Goal: Obtain resource: Download file/media

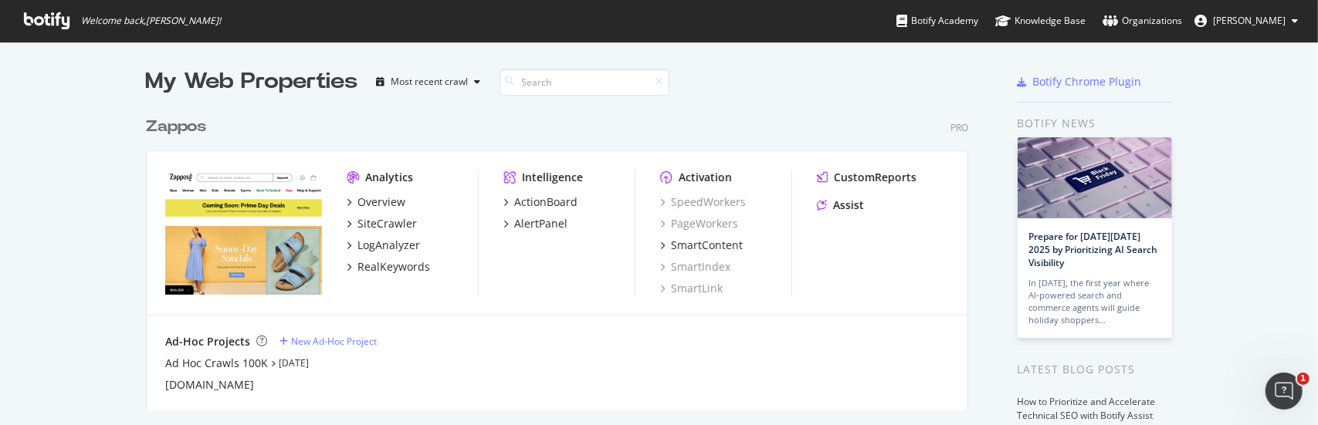
click at [175, 129] on div "Zappos" at bounding box center [176, 127] width 60 height 22
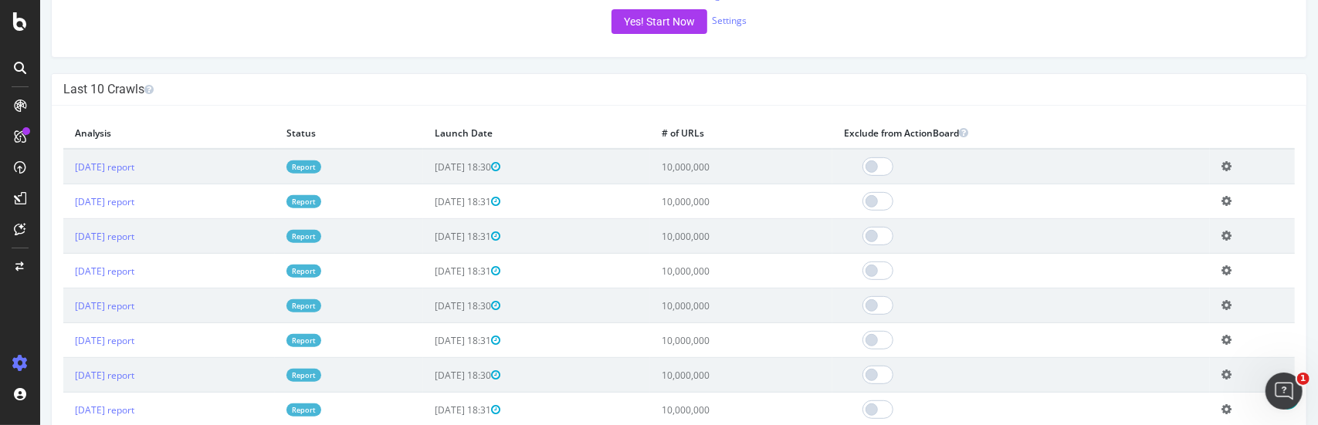
scroll to position [463, 0]
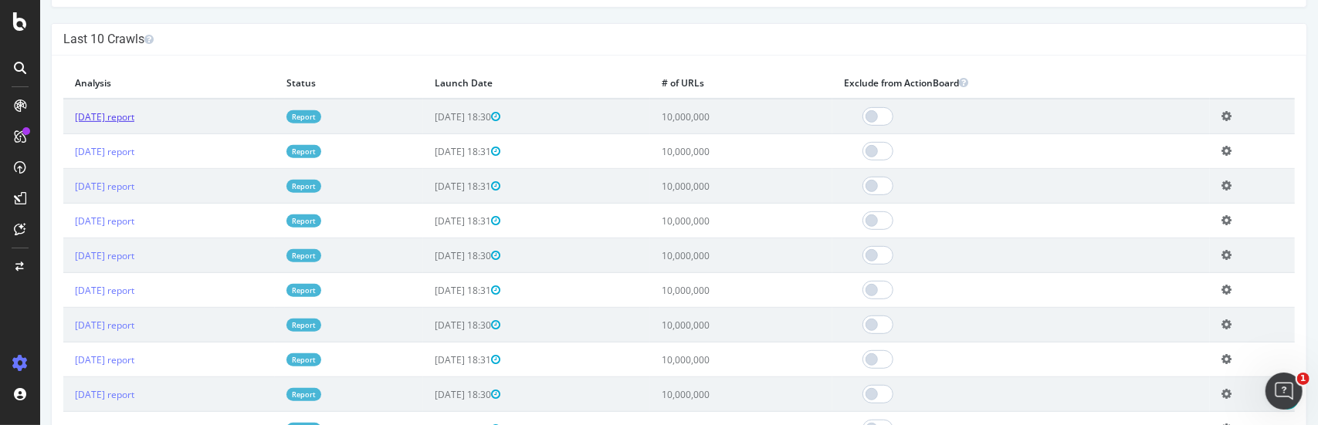
click at [134, 117] on link "[DATE] report" at bounding box center [103, 116] width 59 height 13
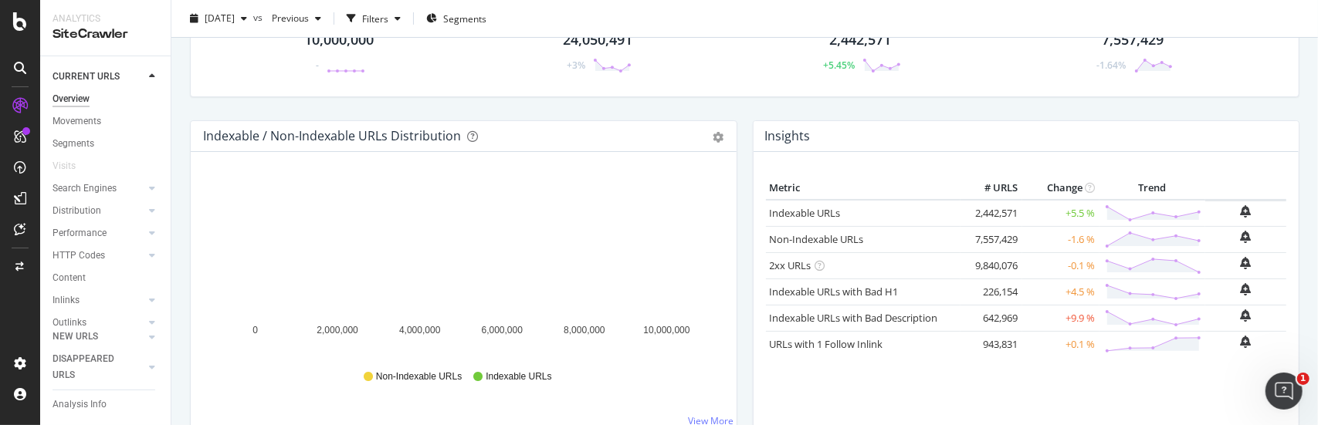
scroll to position [154, 0]
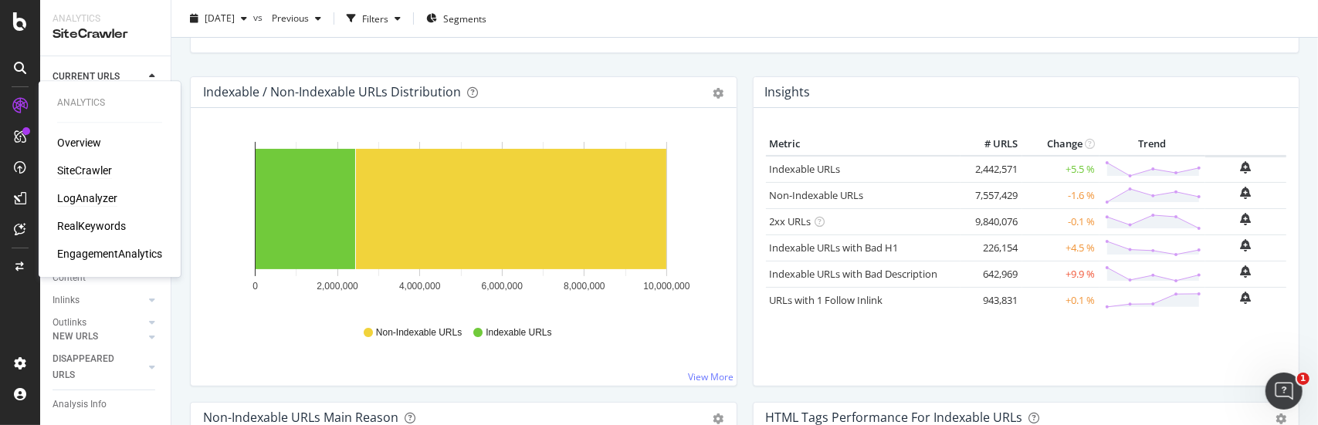
click at [80, 195] on div "LogAnalyzer" at bounding box center [87, 198] width 60 height 15
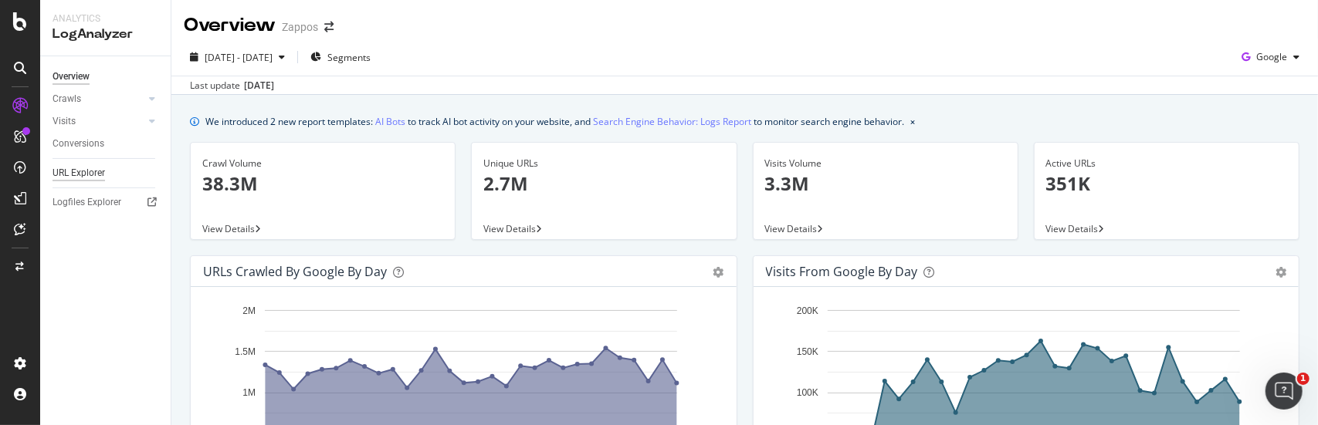
click at [91, 171] on div "URL Explorer" at bounding box center [78, 173] width 52 height 16
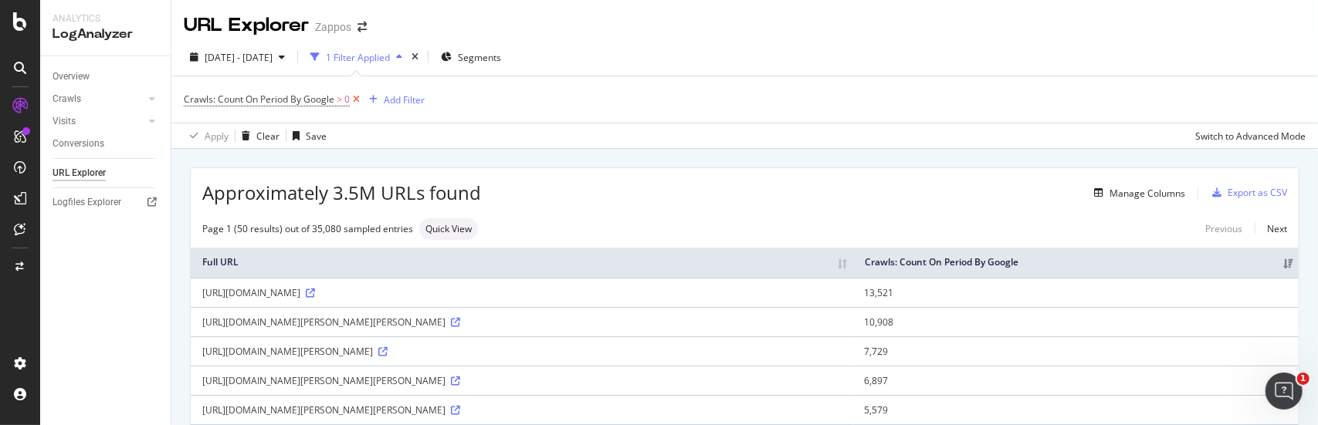
click at [355, 100] on icon at bounding box center [356, 99] width 13 height 15
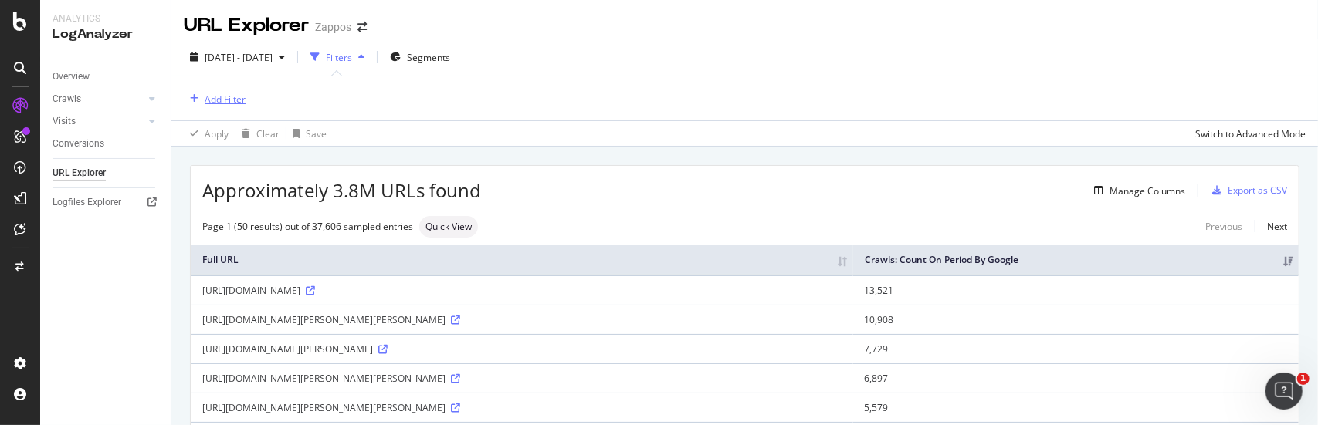
click at [215, 100] on div "Add Filter" at bounding box center [225, 99] width 41 height 13
click at [618, 142] on div "Apply Clear Save Switch to Advanced Mode" at bounding box center [744, 132] width 1146 height 25
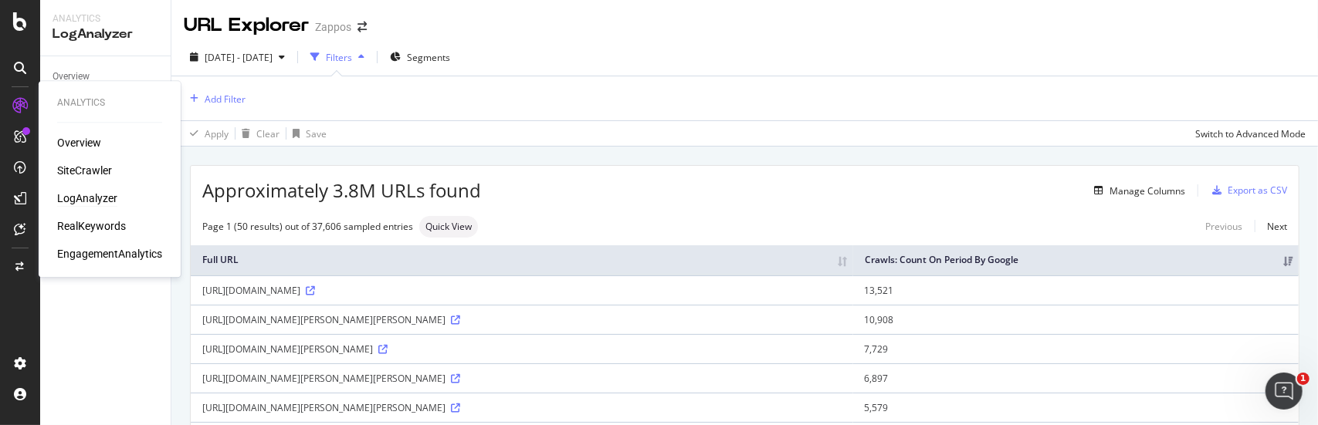
click at [84, 198] on div "LogAnalyzer" at bounding box center [87, 198] width 60 height 15
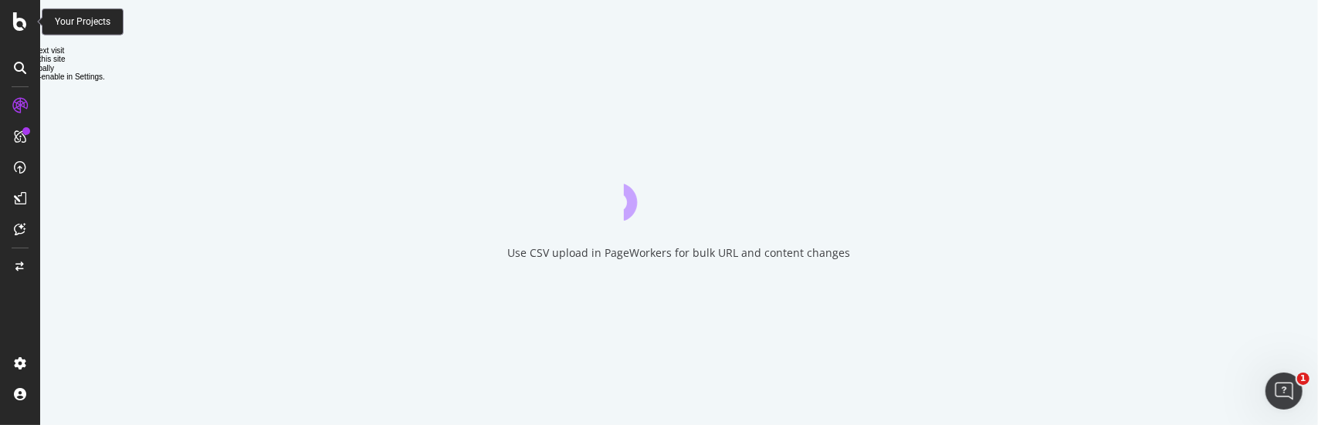
click at [20, 26] on icon at bounding box center [20, 21] width 14 height 19
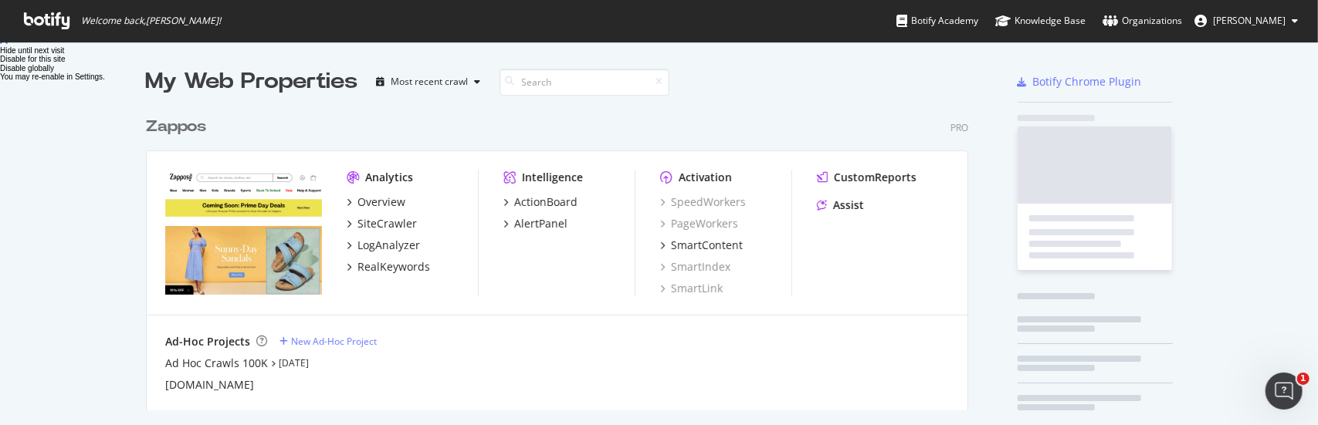
scroll to position [414, 1294]
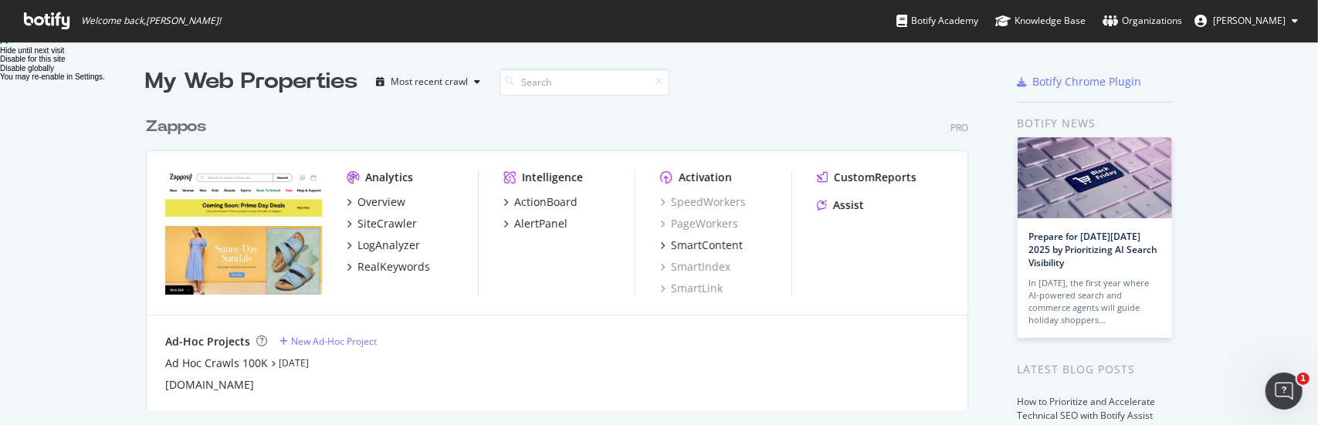
click at [168, 130] on div "Zappos" at bounding box center [176, 127] width 60 height 22
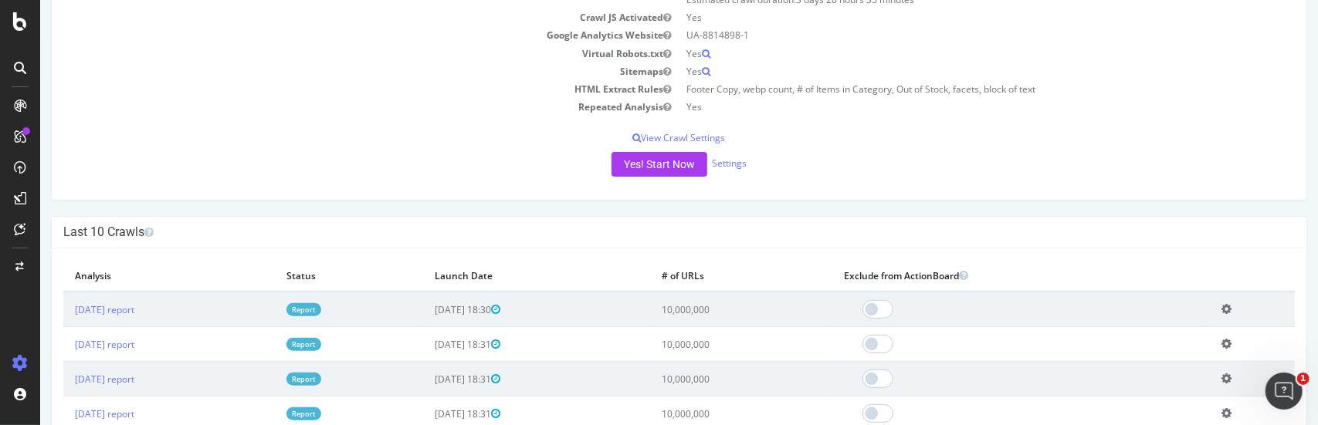
scroll to position [309, 0]
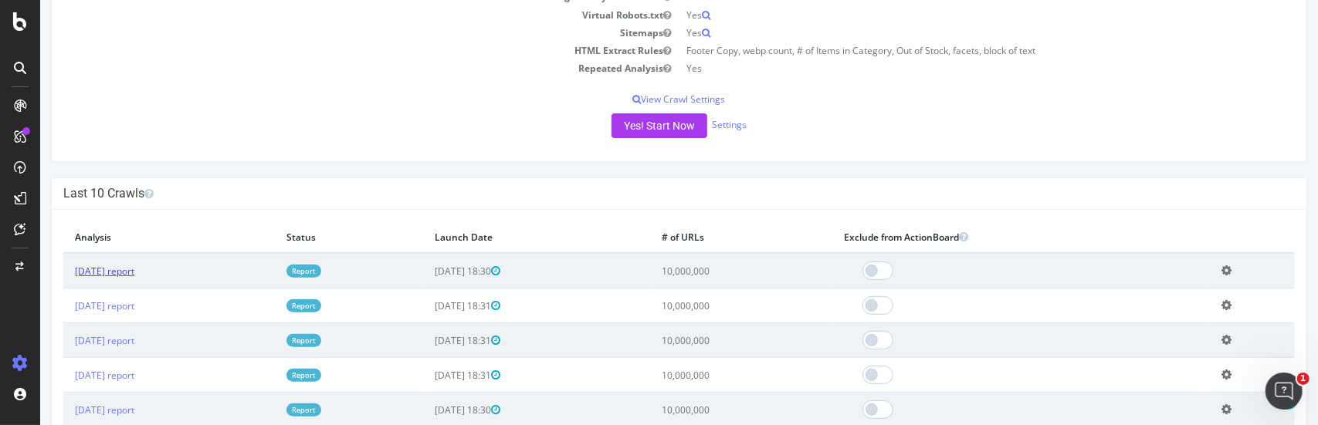
click at [134, 269] on link "[DATE] report" at bounding box center [103, 271] width 59 height 13
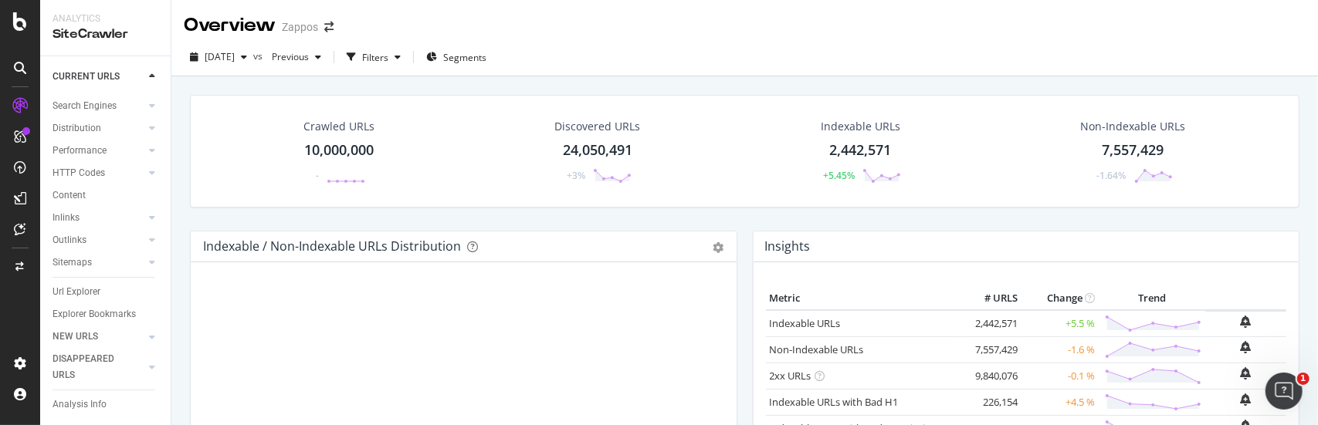
scroll to position [108, 0]
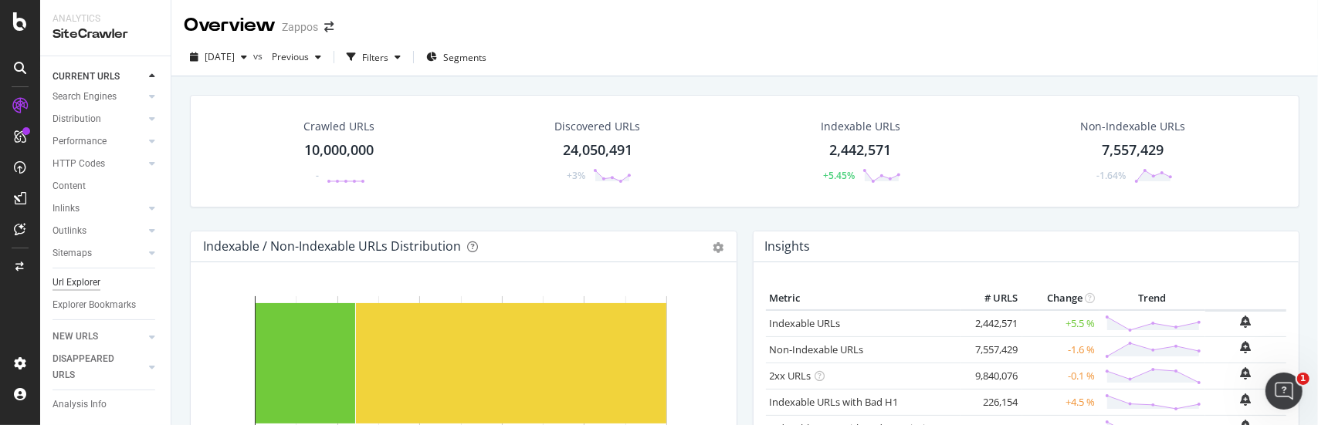
click at [73, 275] on div "Url Explorer" at bounding box center [76, 283] width 48 height 16
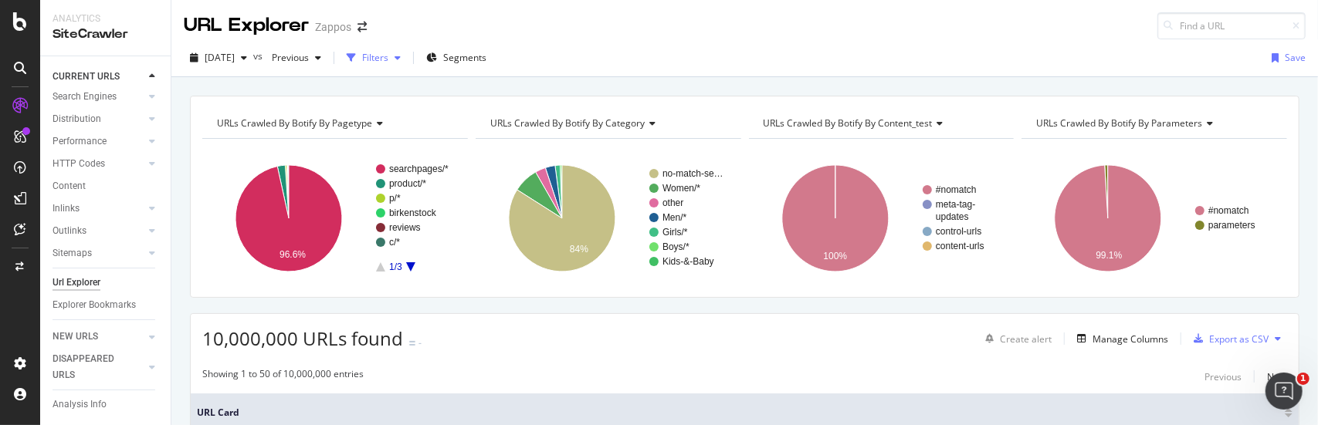
click at [401, 59] on icon "button" at bounding box center [398, 57] width 6 height 9
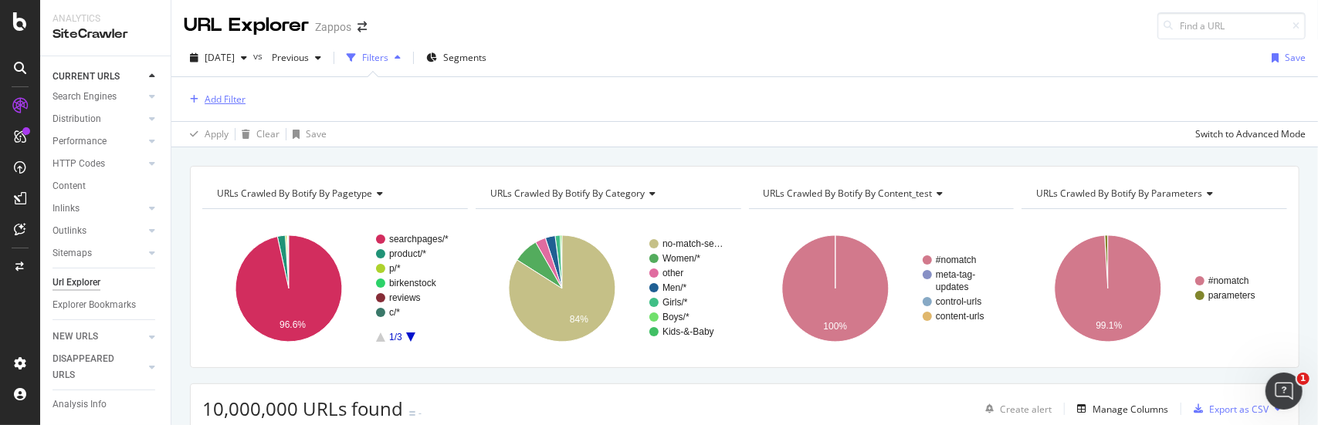
click at [236, 101] on div "Add Filter" at bounding box center [225, 99] width 41 height 13
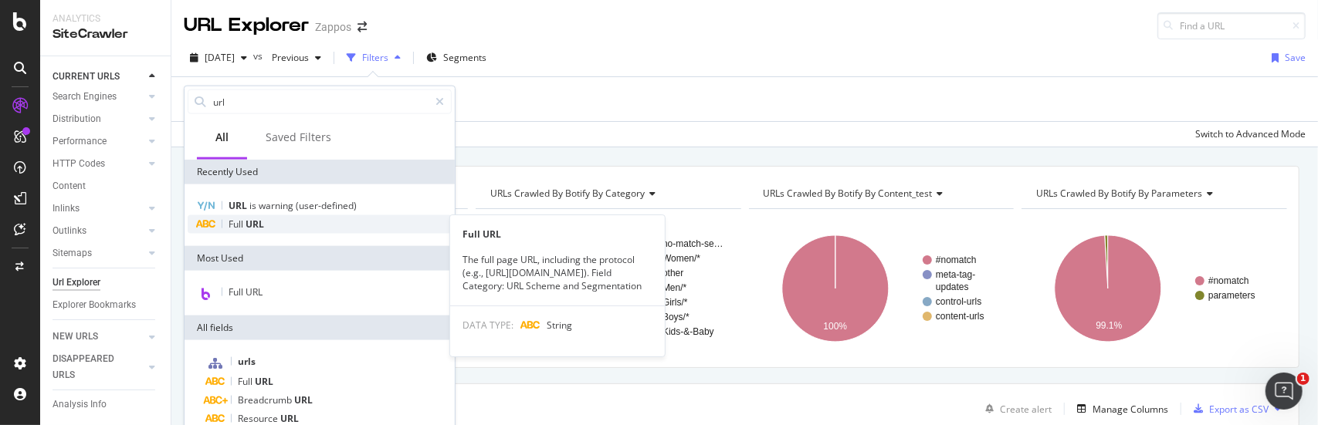
type input "url"
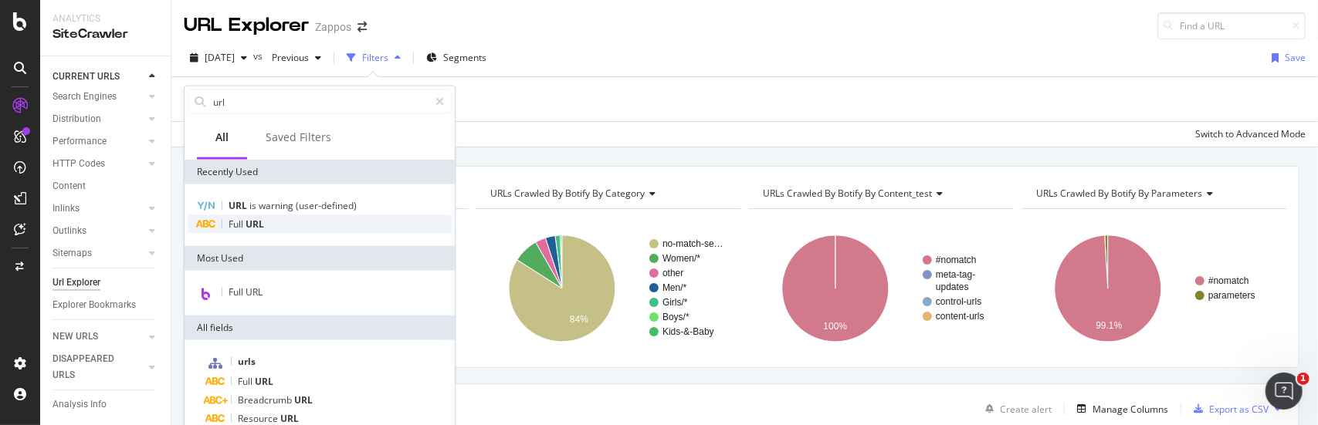
click at [252, 227] on span "URL" at bounding box center [255, 224] width 19 height 13
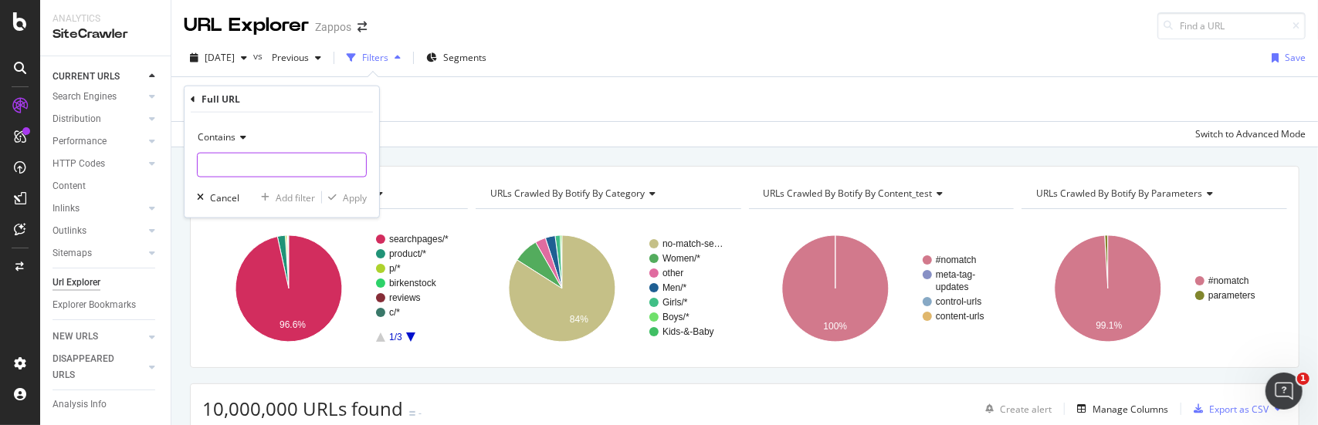
click at [284, 165] on input "text" at bounding box center [282, 165] width 168 height 25
paste input "[URL][DOMAIN_NAME]"
type input "[URL][DOMAIN_NAME]"
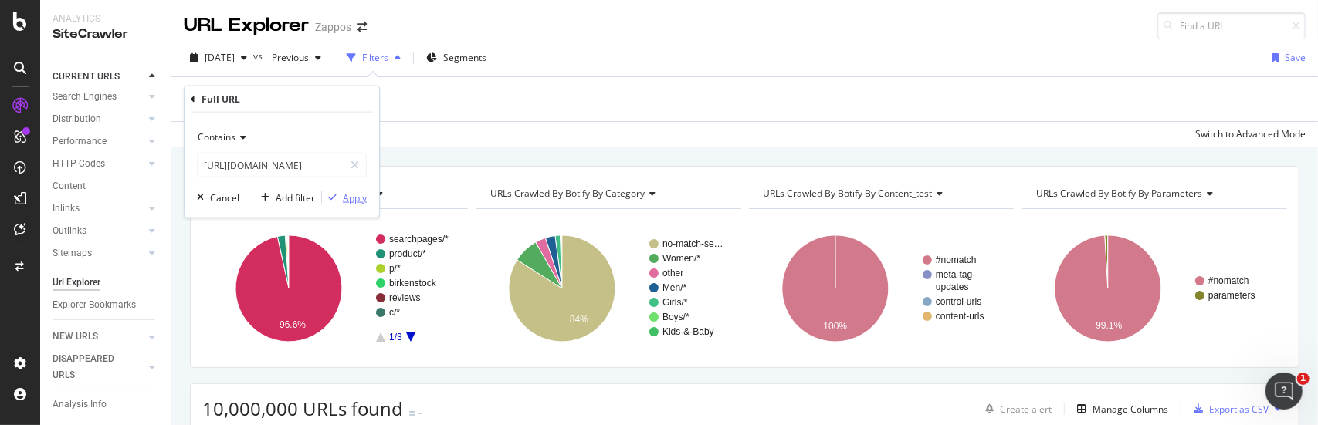
click at [349, 191] on div "Apply" at bounding box center [355, 197] width 24 height 13
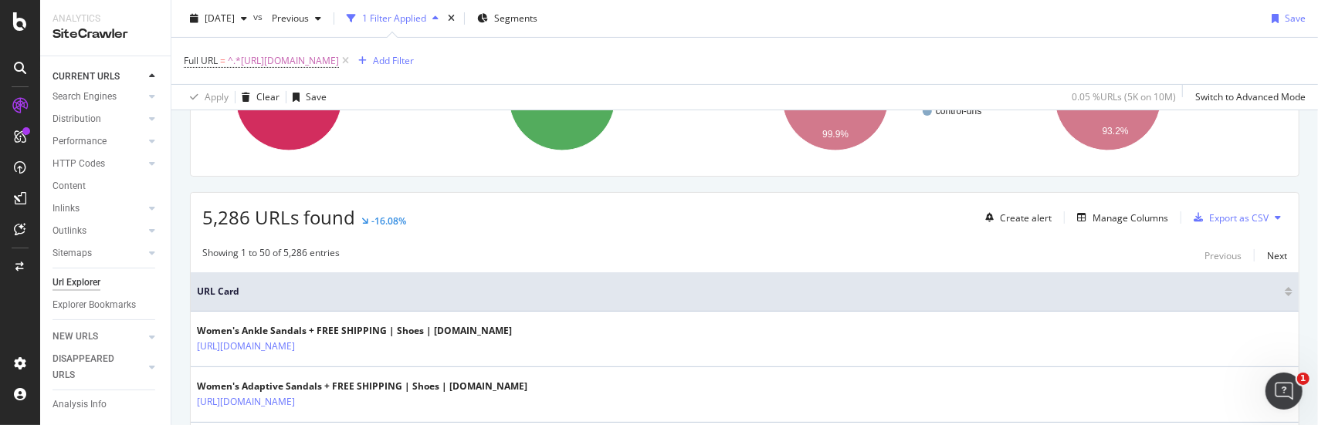
scroll to position [232, 0]
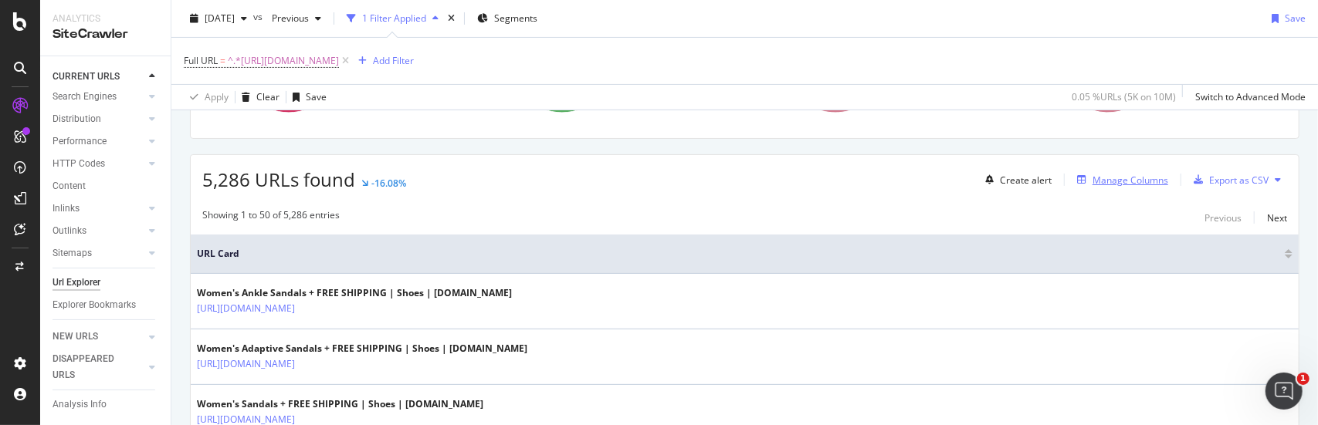
click at [1139, 183] on div "Manage Columns" at bounding box center [1130, 180] width 76 height 13
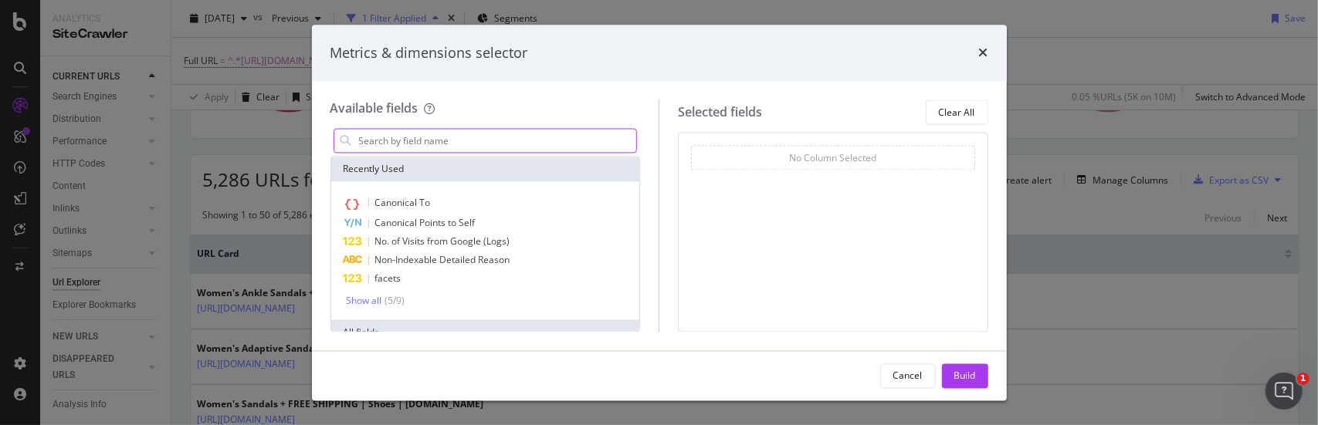
click at [506, 142] on input "modal" at bounding box center [496, 141] width 279 height 23
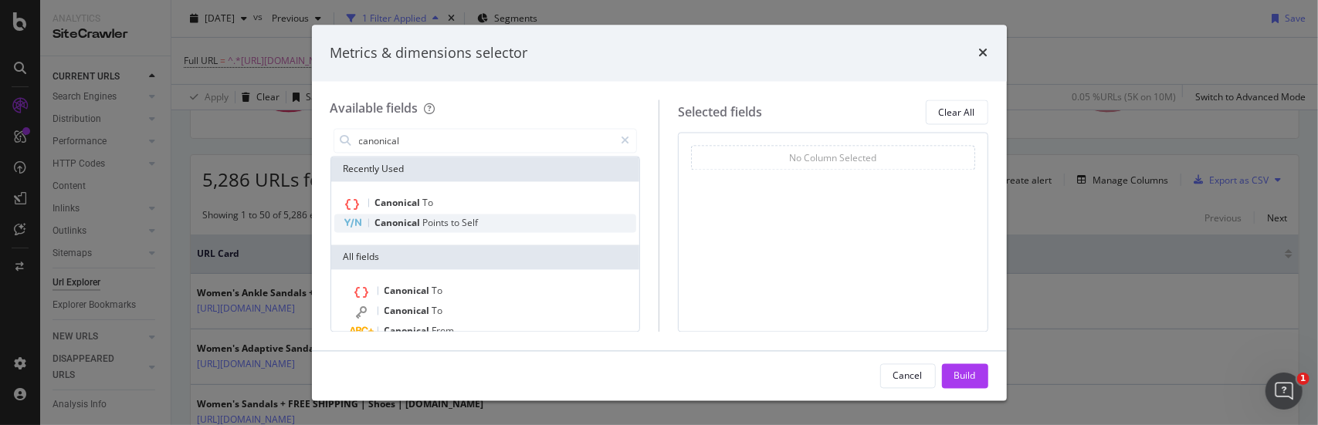
click at [437, 217] on span "Points" at bounding box center [437, 223] width 29 height 13
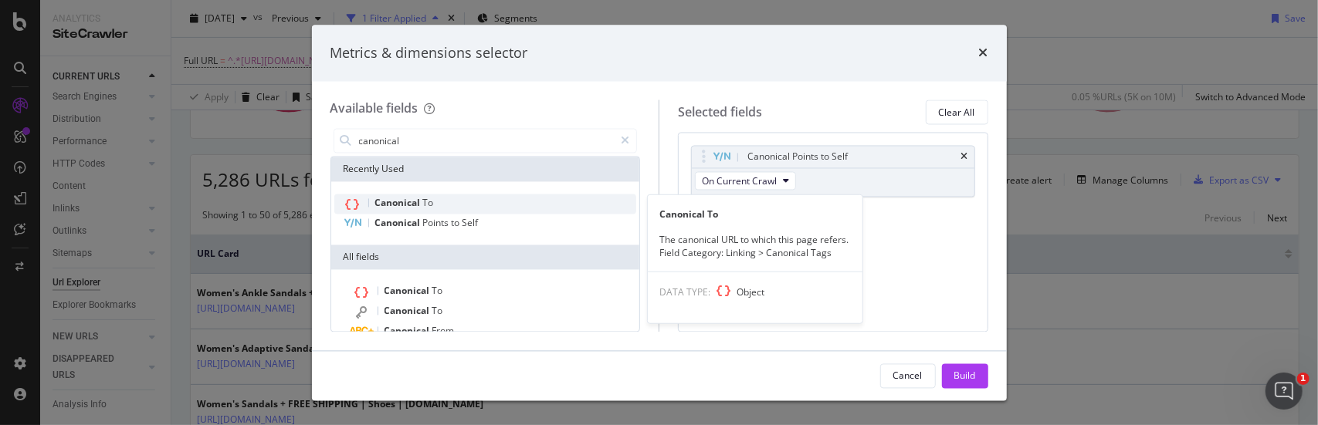
click at [424, 206] on span "To" at bounding box center [428, 203] width 11 height 13
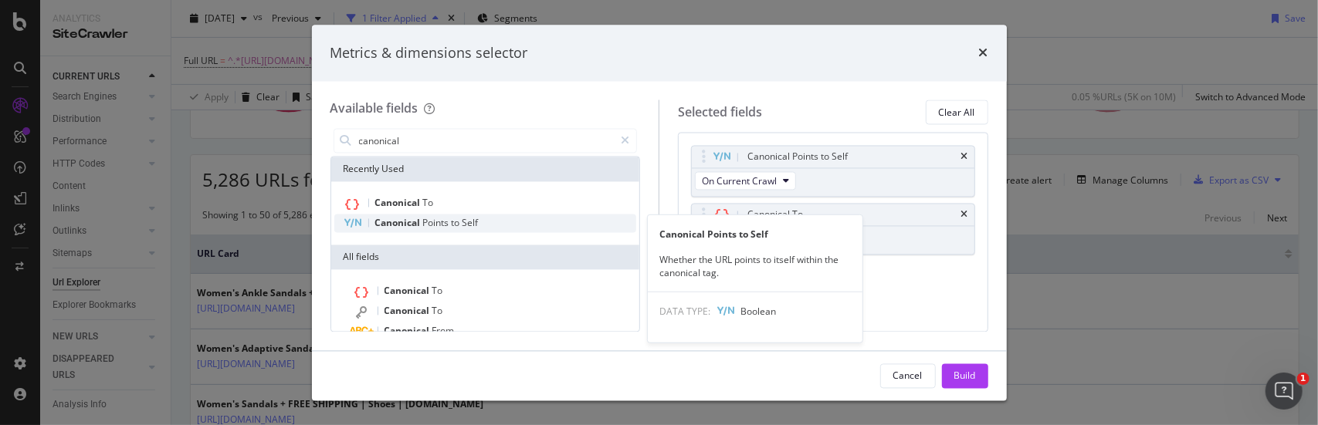
click at [415, 222] on span "Canonical" at bounding box center [399, 223] width 48 height 13
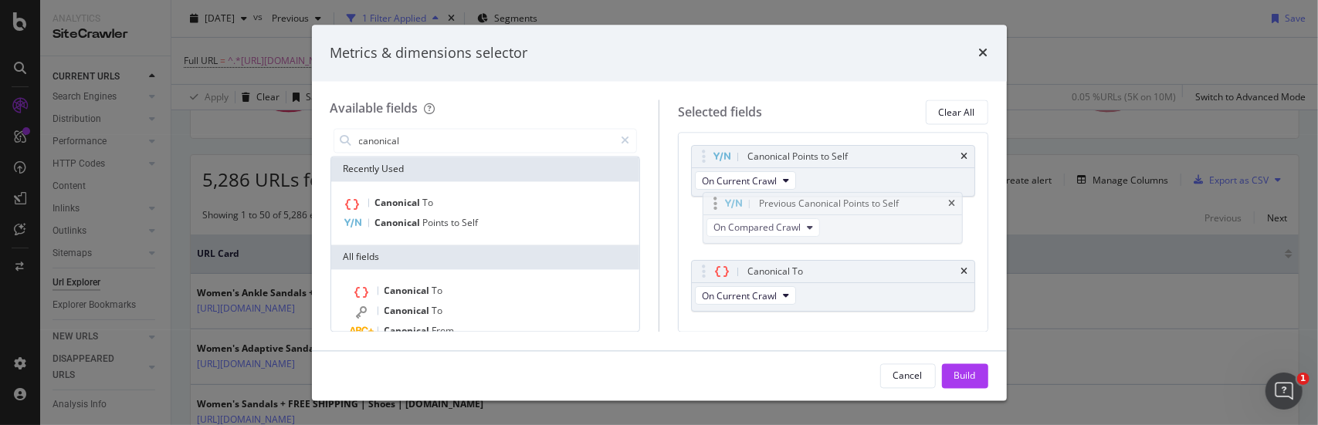
drag, startPoint x: 840, startPoint y: 274, endPoint x: 839, endPoint y: 206, distance: 67.9
click at [839, 206] on body "Analytics SiteCrawler CURRENT URLS Overview Movements Segments Visits Search En…" at bounding box center [659, 212] width 1318 height 425
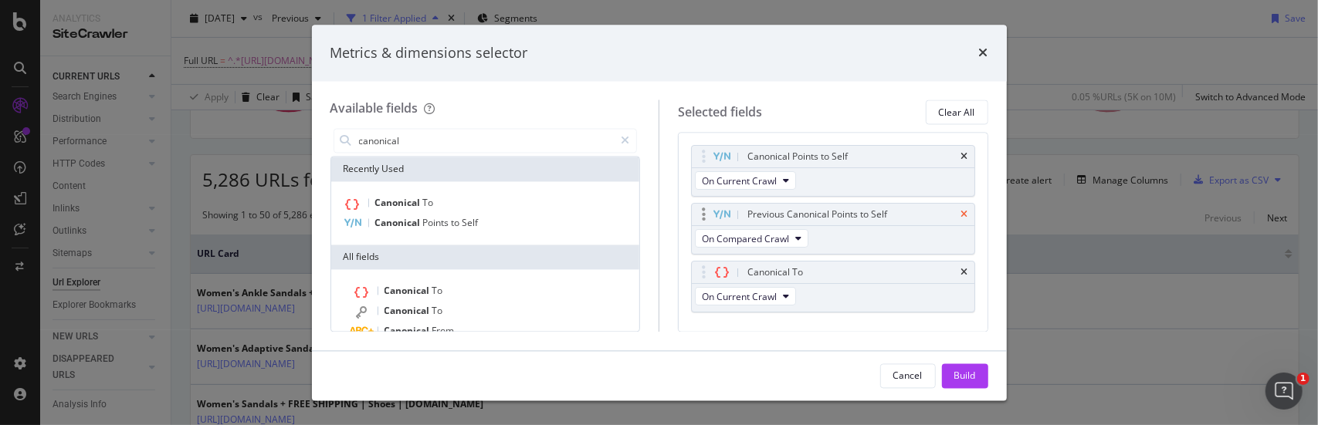
click at [961, 212] on icon "times" at bounding box center [964, 215] width 7 height 9
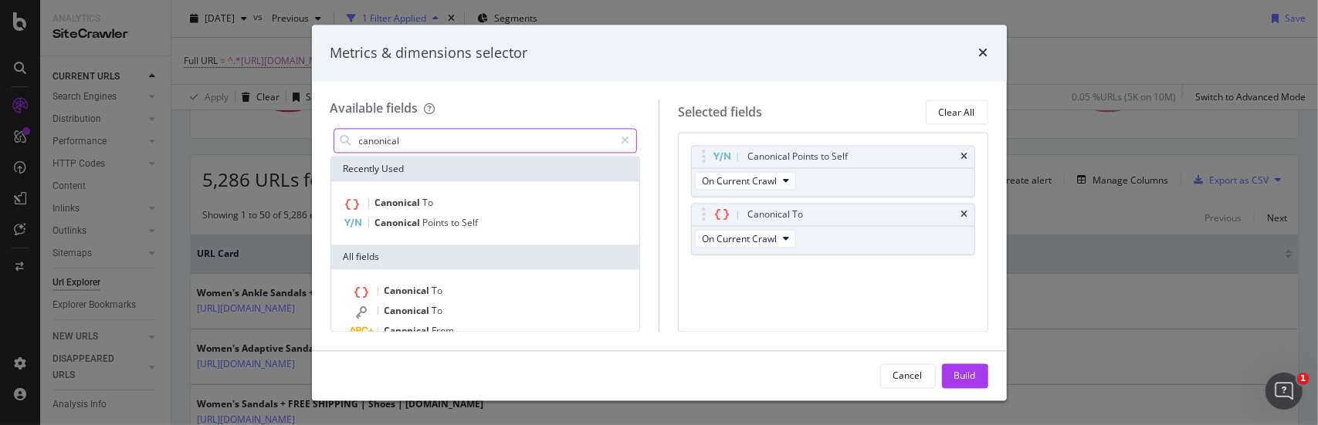
click at [418, 144] on input "canonical" at bounding box center [485, 141] width 257 height 23
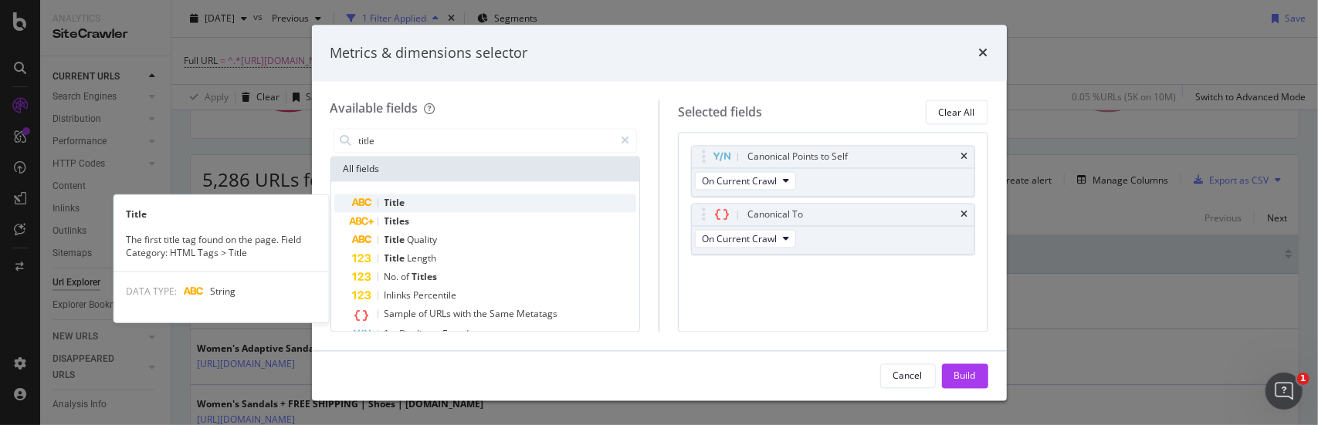
click at [399, 203] on span "Title" at bounding box center [394, 203] width 21 height 13
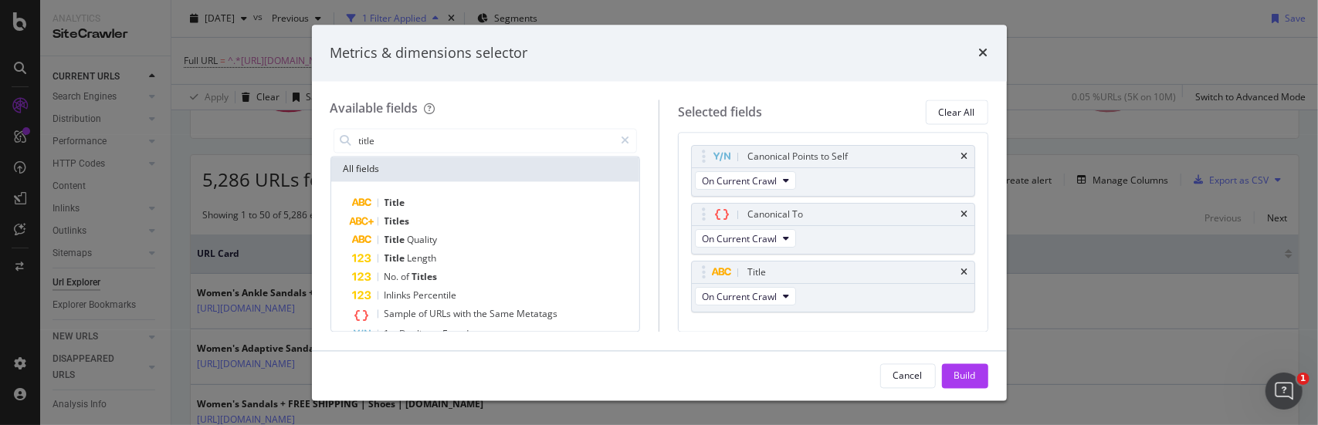
click at [406, 171] on div "All fields" at bounding box center [485, 169] width 309 height 25
click at [408, 144] on input "title" at bounding box center [485, 141] width 257 height 23
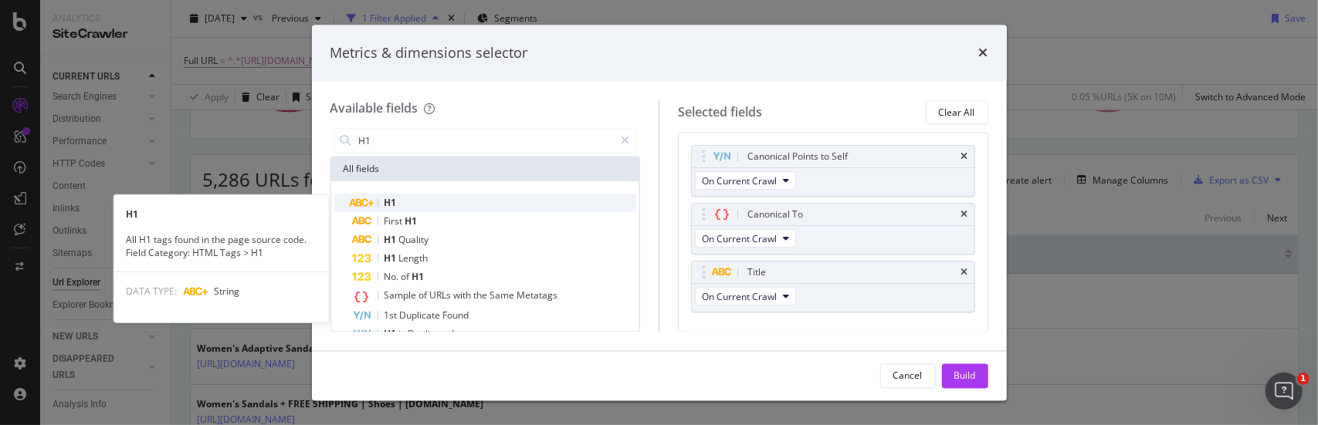
click at [417, 206] on div "H1" at bounding box center [495, 204] width 284 height 19
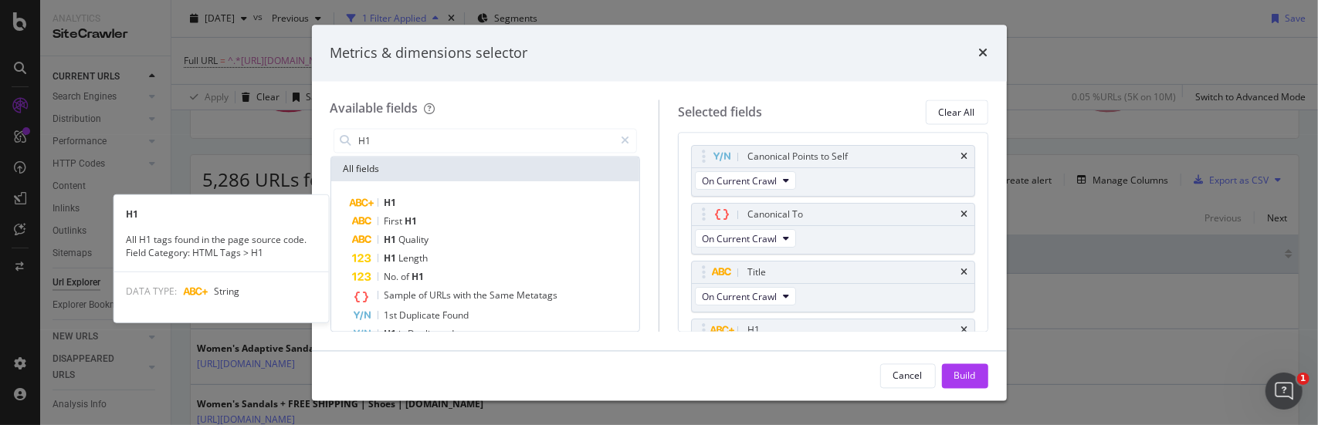
scroll to position [37, 0]
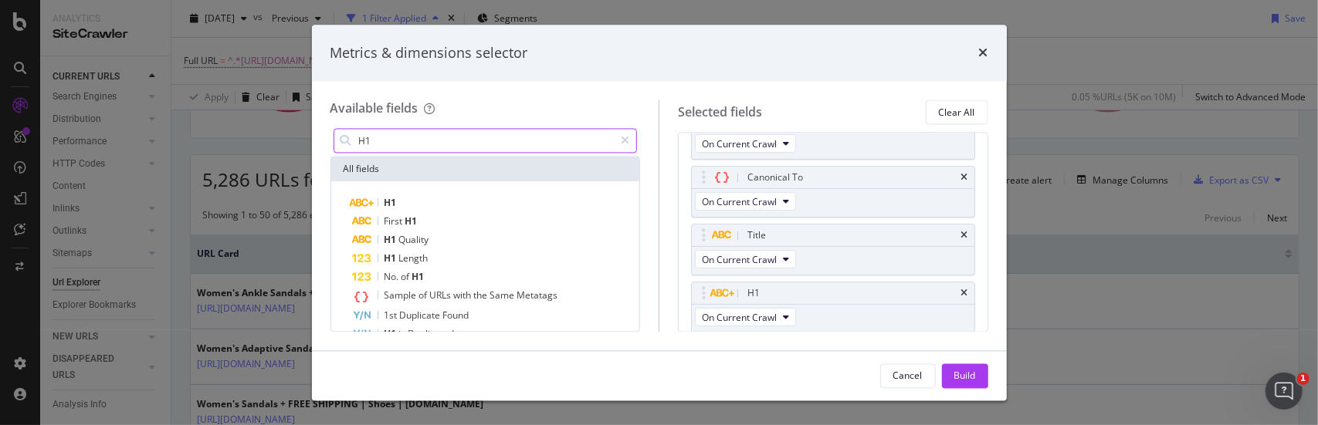
click at [402, 135] on input "H1" at bounding box center [485, 141] width 257 height 23
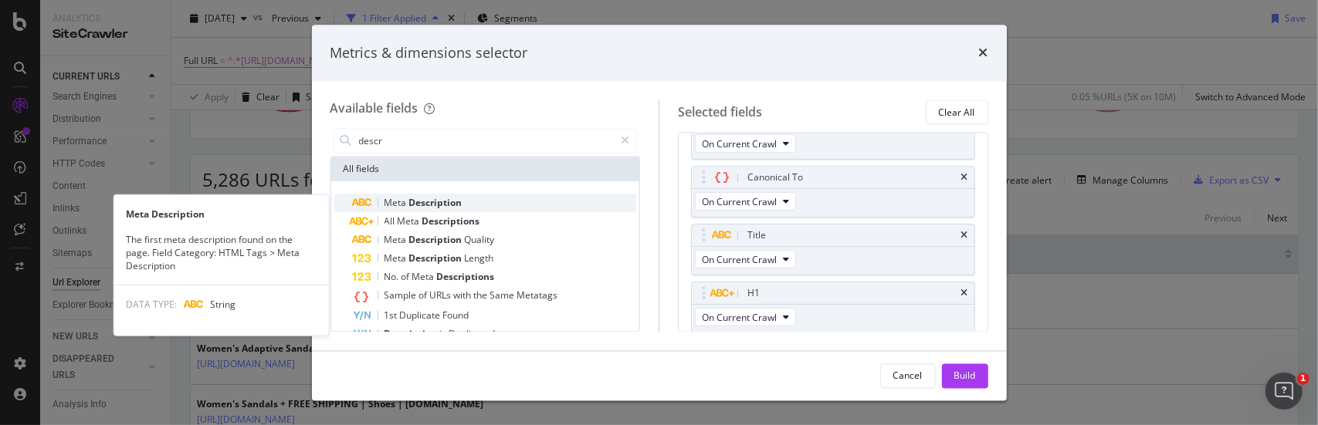
click at [405, 200] on span "Meta" at bounding box center [396, 203] width 25 height 13
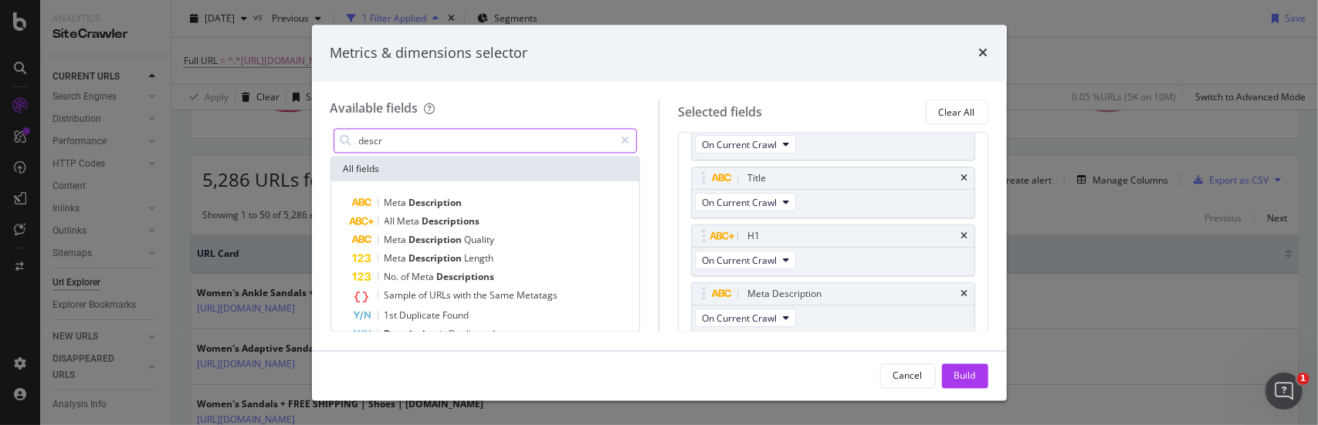
click at [455, 140] on input "descr" at bounding box center [485, 141] width 257 height 23
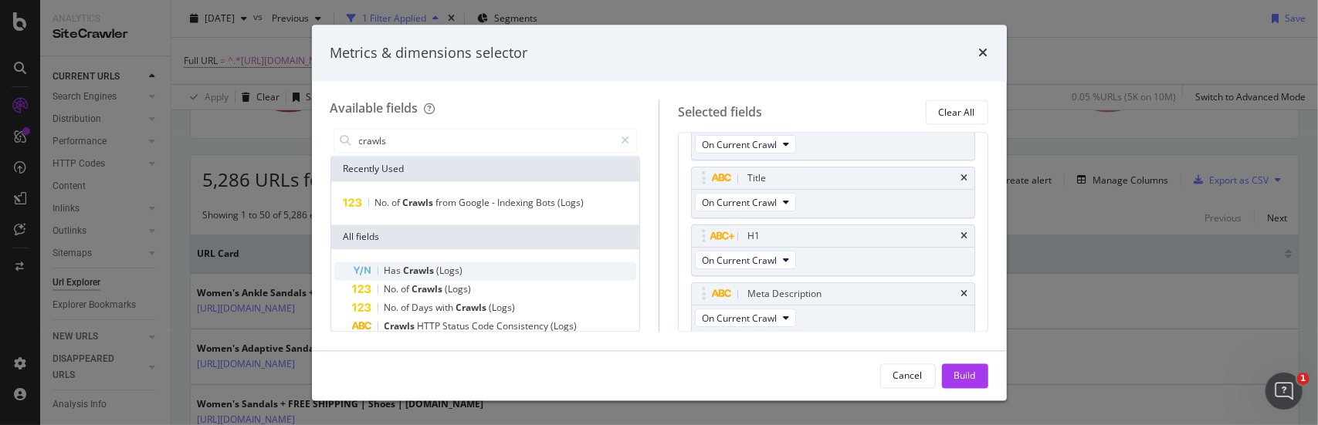
click at [424, 271] on span "Crawls" at bounding box center [420, 271] width 33 height 13
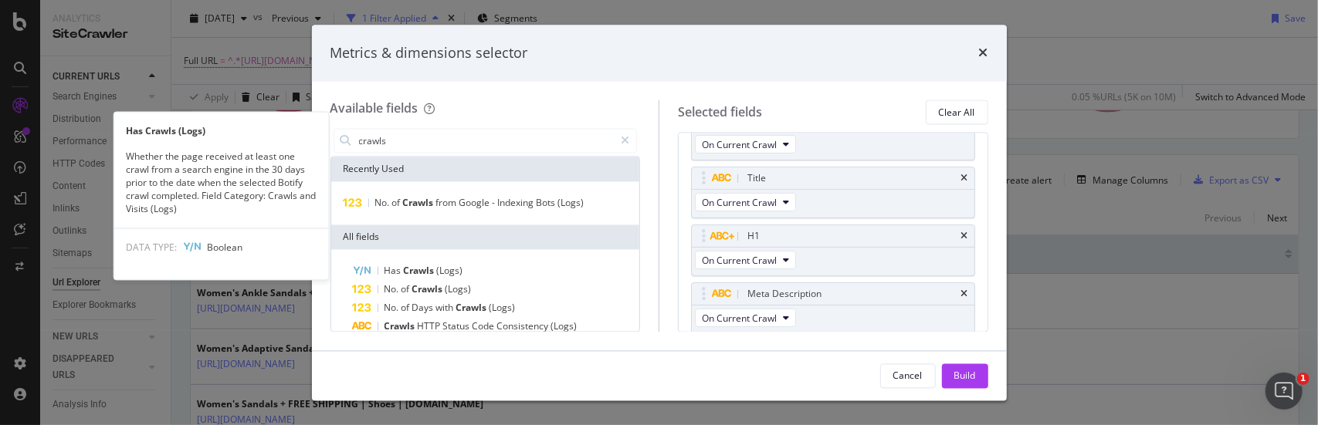
scroll to position [151, 0]
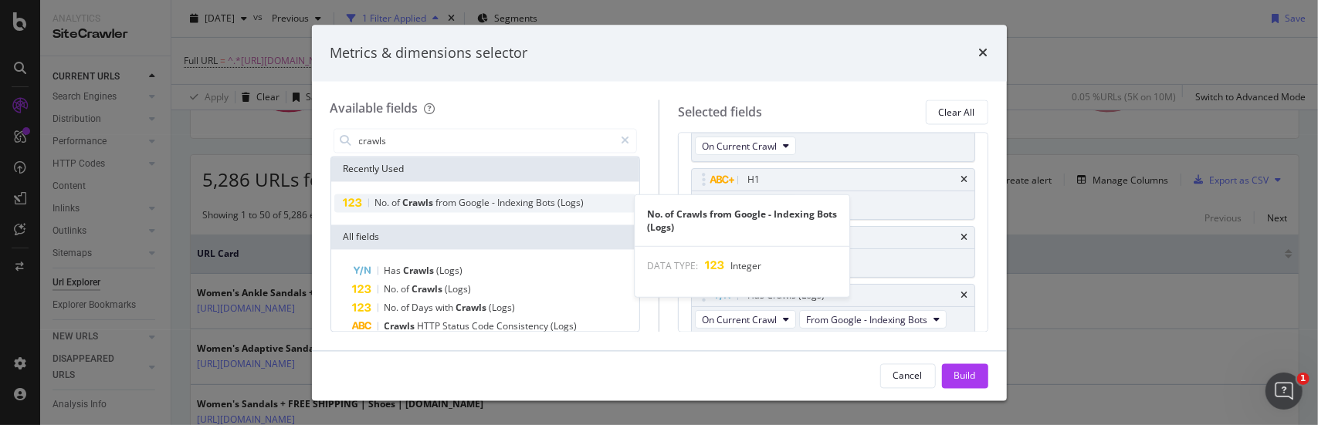
click at [439, 200] on span "from" at bounding box center [447, 203] width 23 height 13
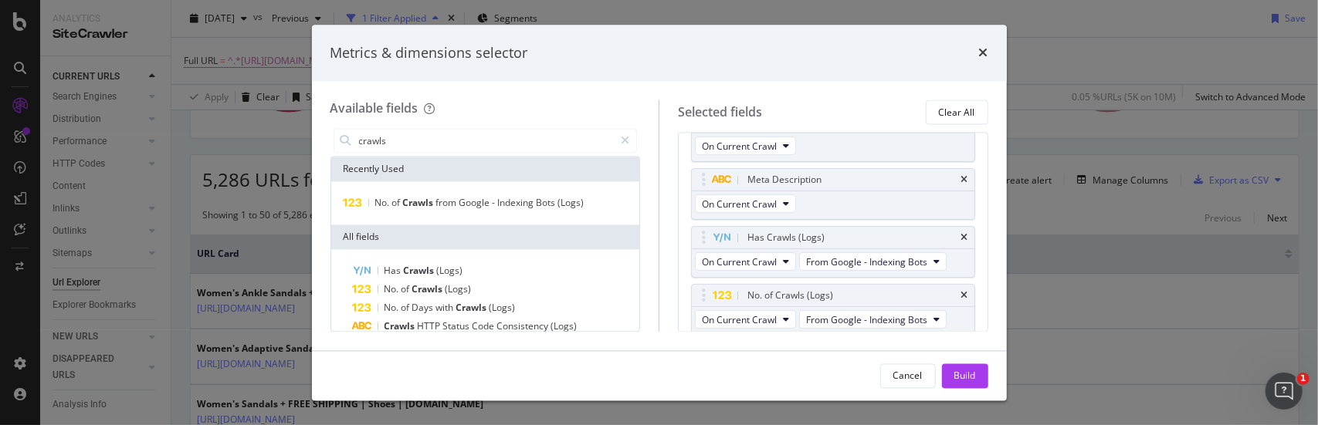
scroll to position [77, 0]
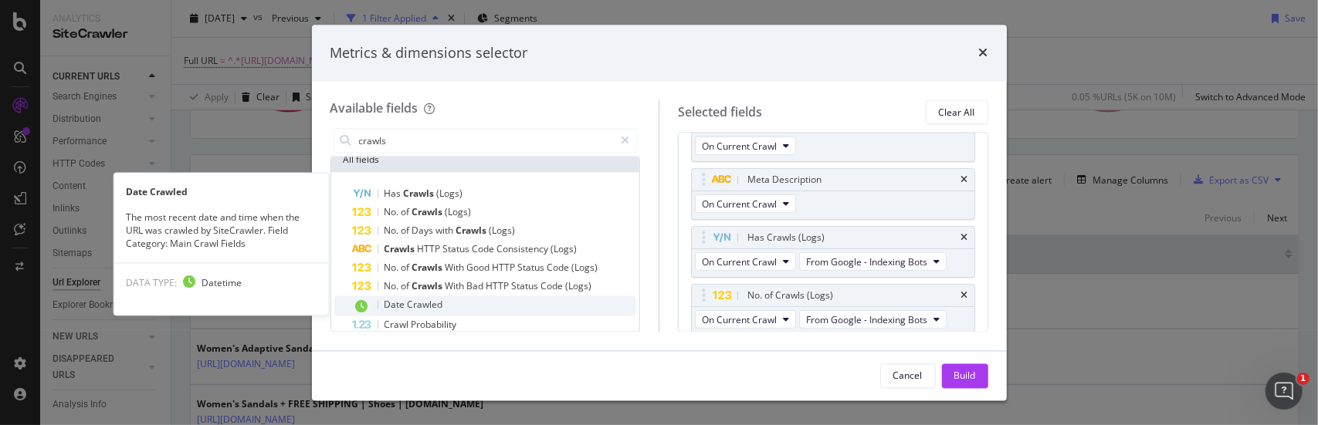
click at [462, 297] on div "Date Crawled" at bounding box center [495, 306] width 284 height 20
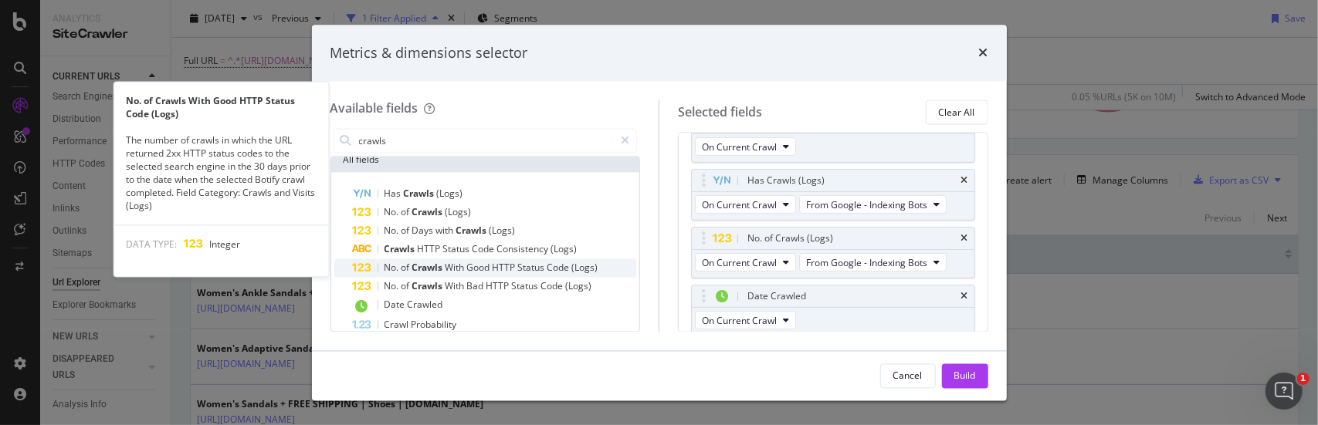
scroll to position [148, 0]
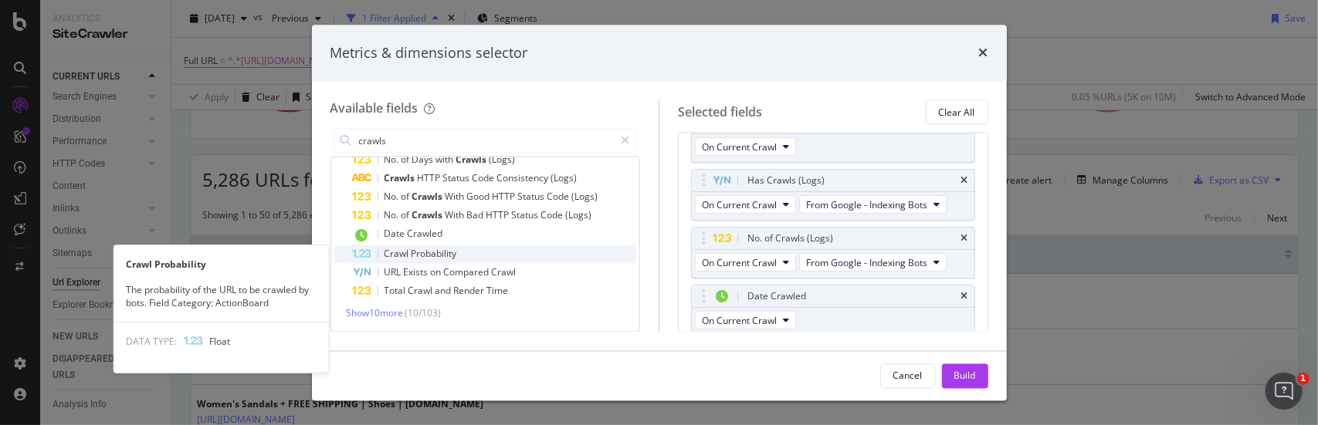
click at [468, 257] on div "Crawl Probability" at bounding box center [495, 255] width 284 height 19
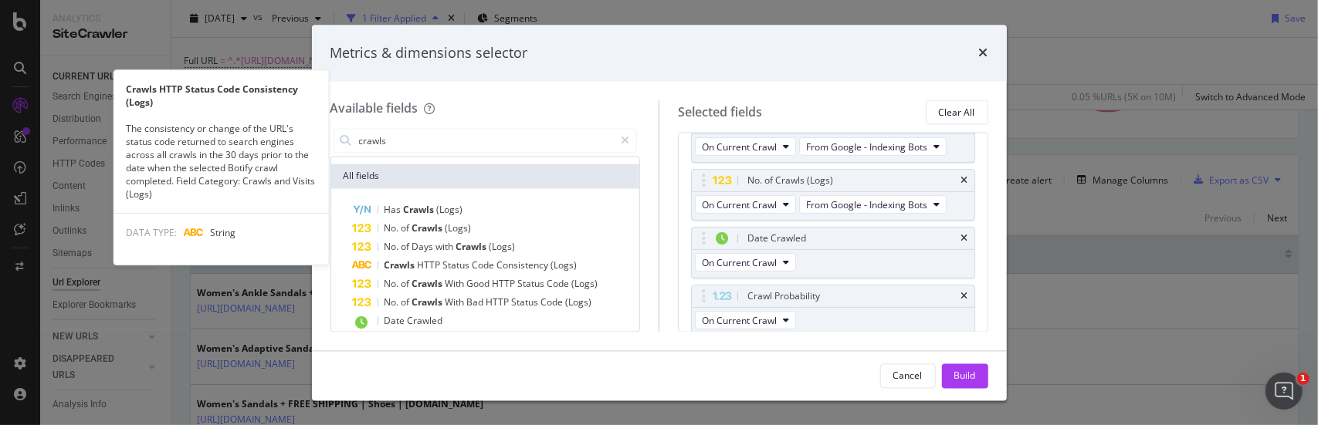
scroll to position [0, 0]
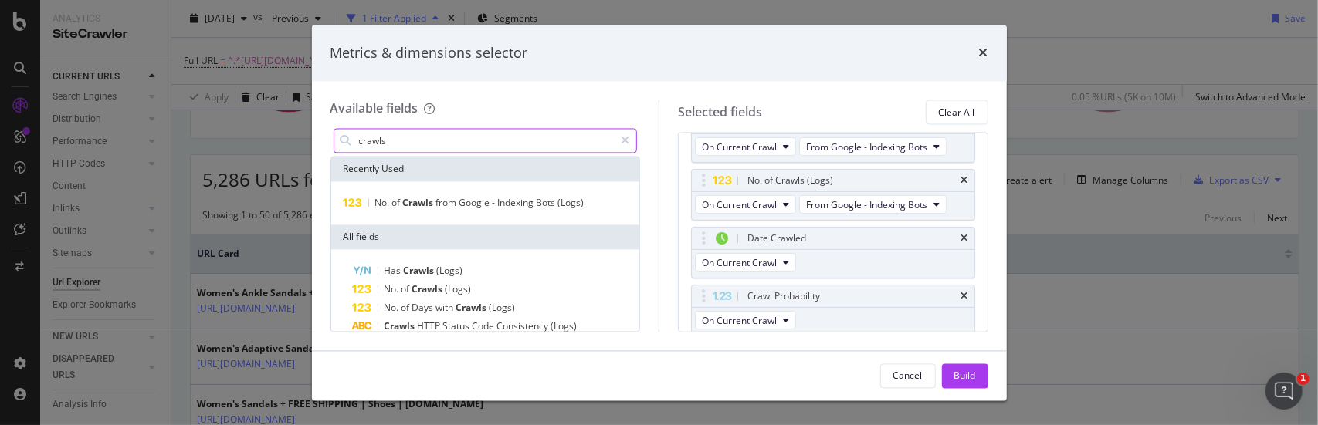
click at [415, 143] on input "crawls" at bounding box center [485, 141] width 257 height 23
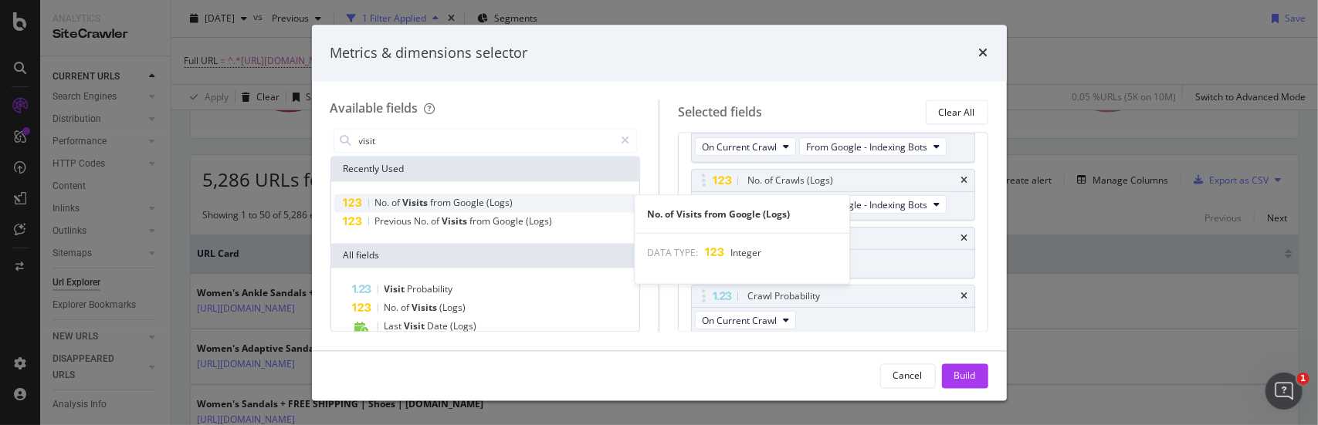
click at [483, 201] on span "Google" at bounding box center [470, 203] width 33 height 13
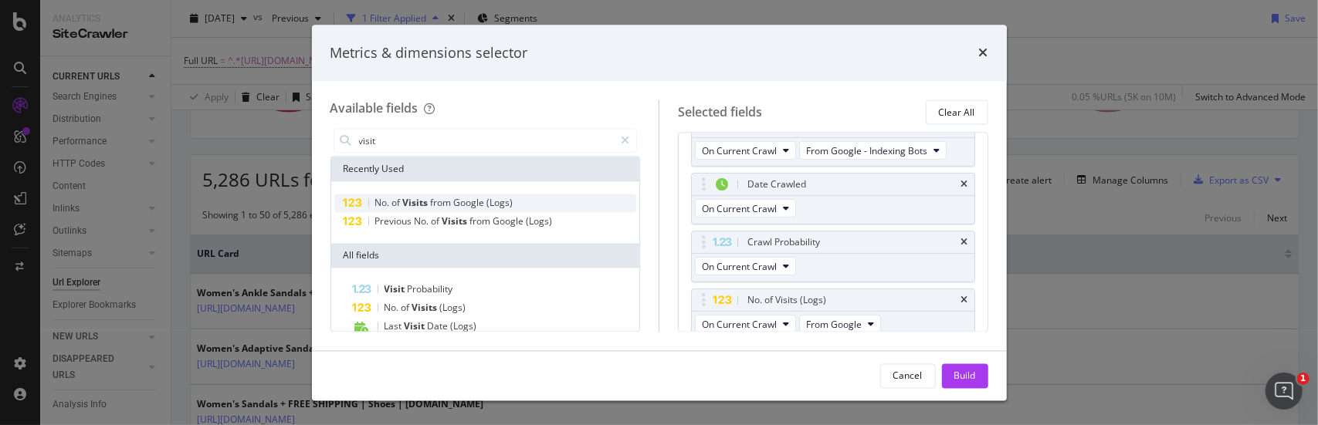
scroll to position [381, 0]
click at [398, 140] on input "visit" at bounding box center [485, 141] width 257 height 23
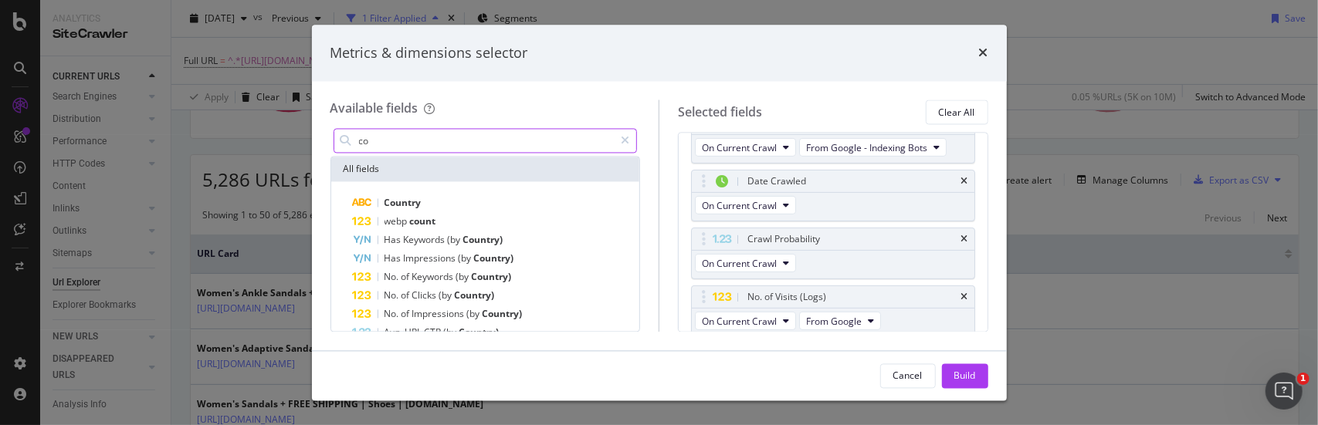
type input "c"
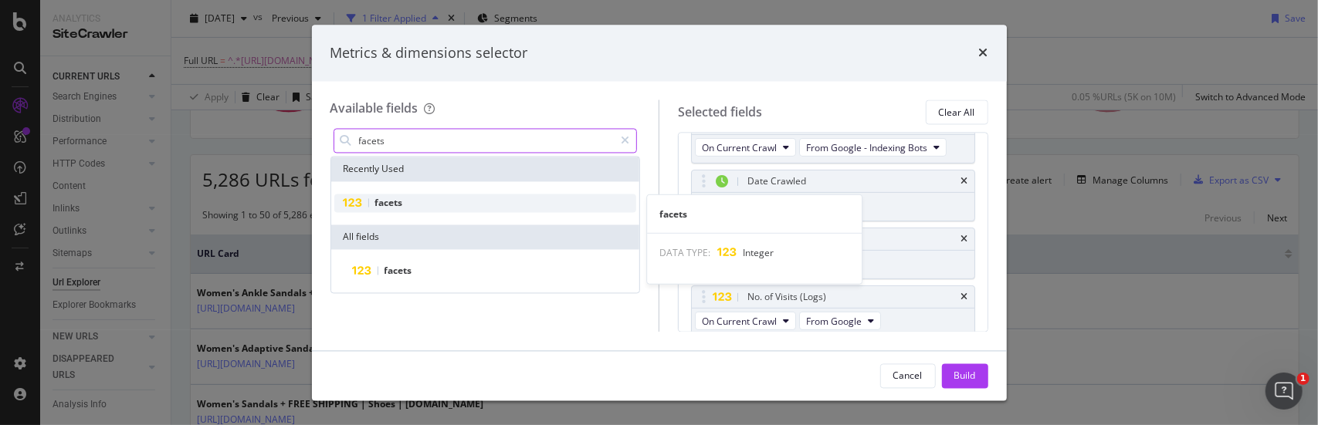
type input "facets"
click at [384, 202] on span "facets" at bounding box center [389, 203] width 28 height 13
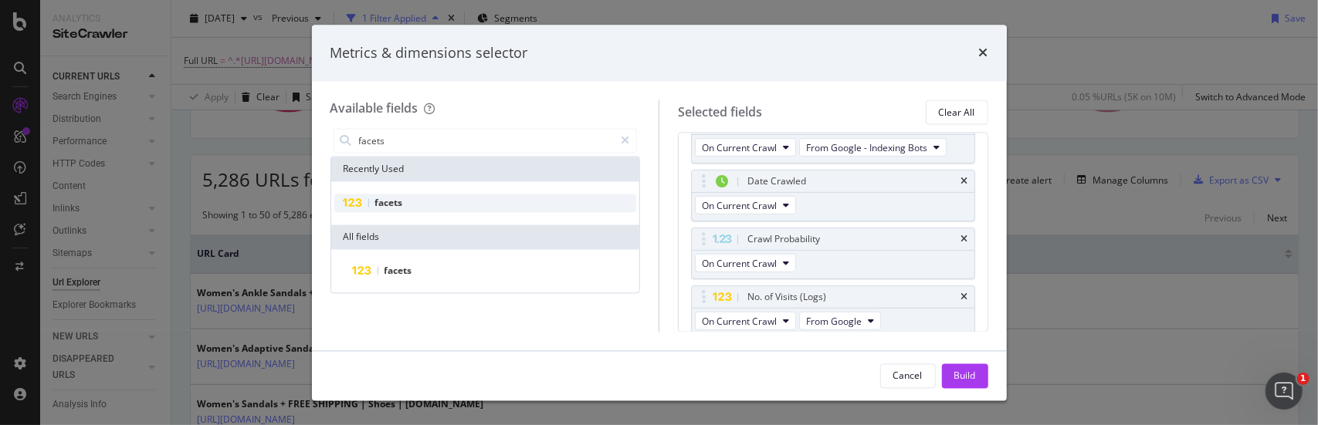
scroll to position [439, 0]
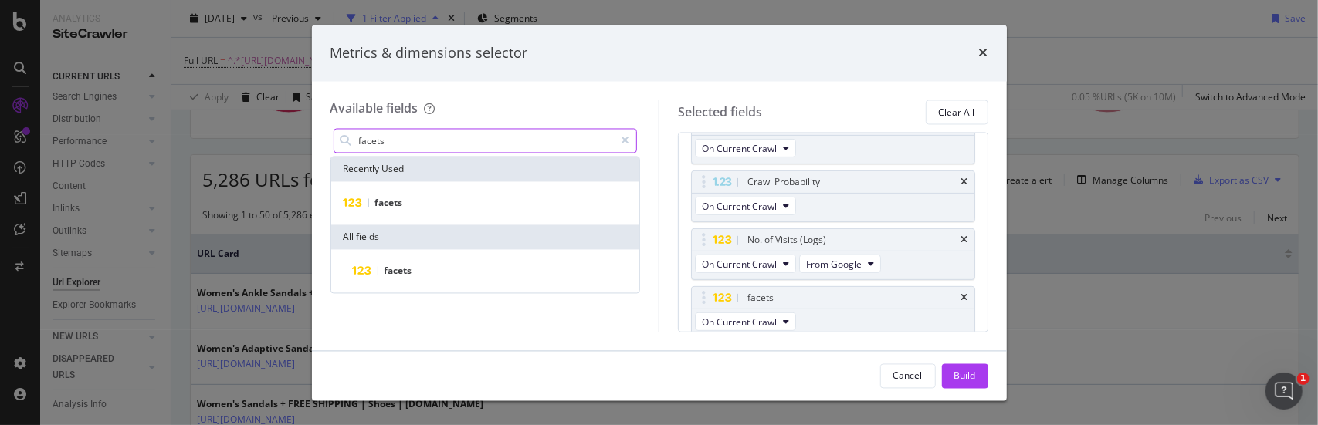
click at [411, 144] on input "facets" at bounding box center [485, 141] width 257 height 23
click at [963, 380] on div "Build" at bounding box center [965, 375] width 22 height 13
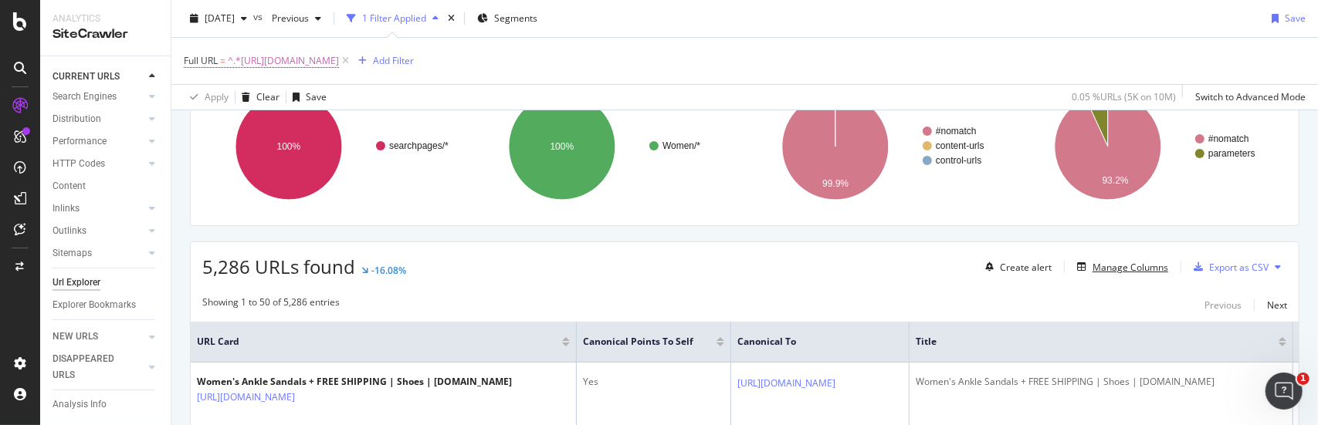
scroll to position [154, 0]
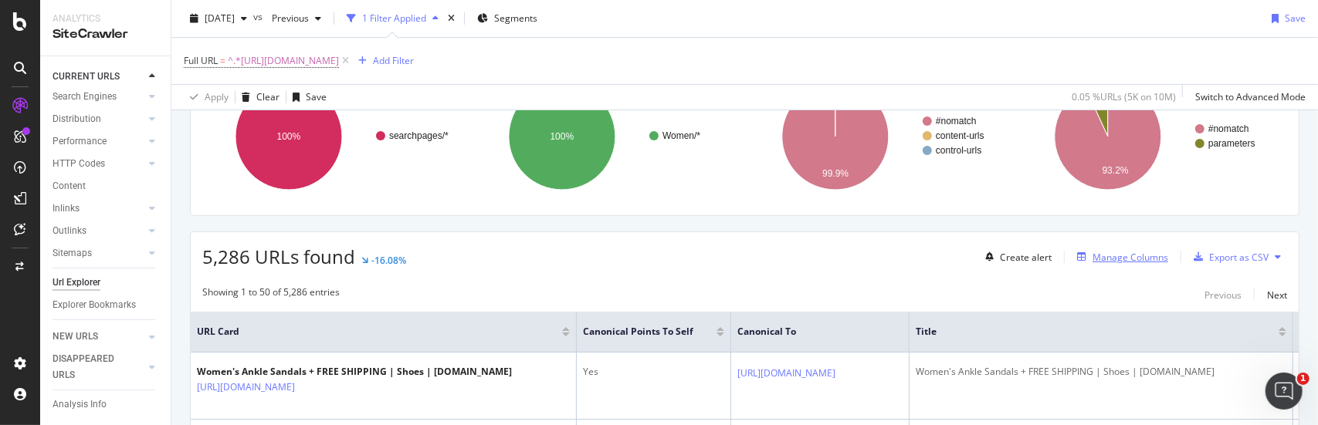
click at [1092, 262] on div "Manage Columns" at bounding box center [1130, 257] width 76 height 13
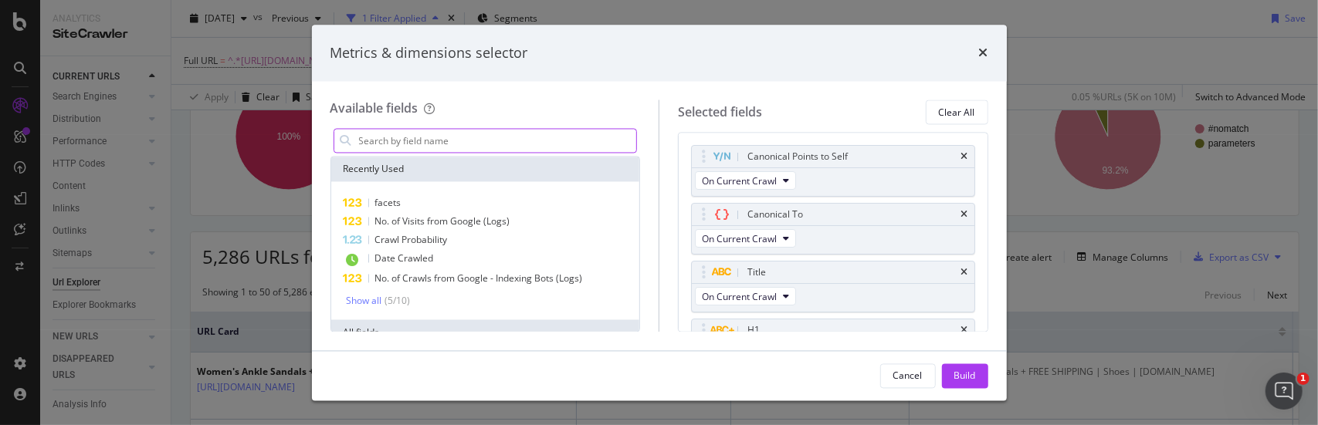
click at [513, 144] on input "modal" at bounding box center [496, 141] width 279 height 23
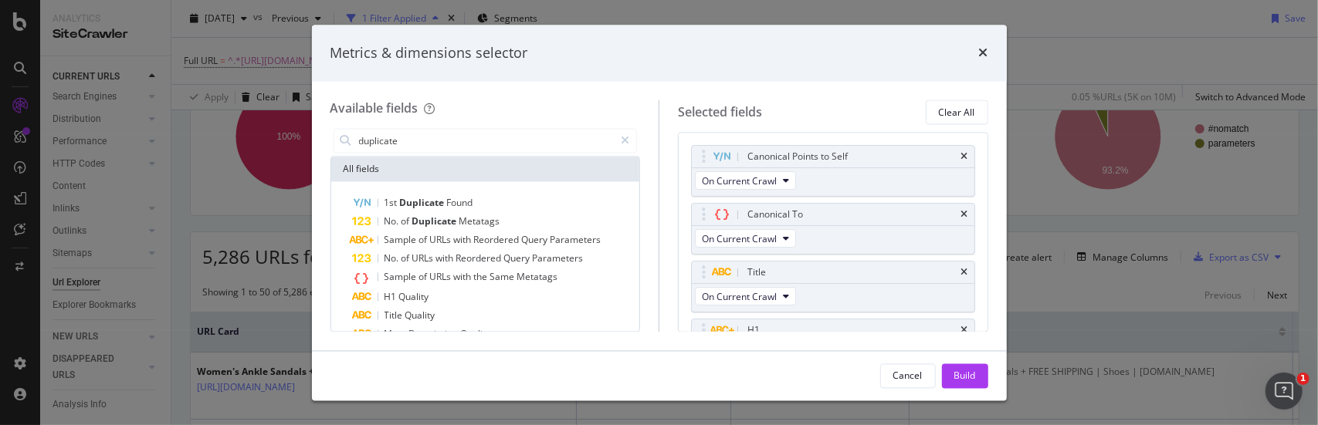
type input "duplicate"
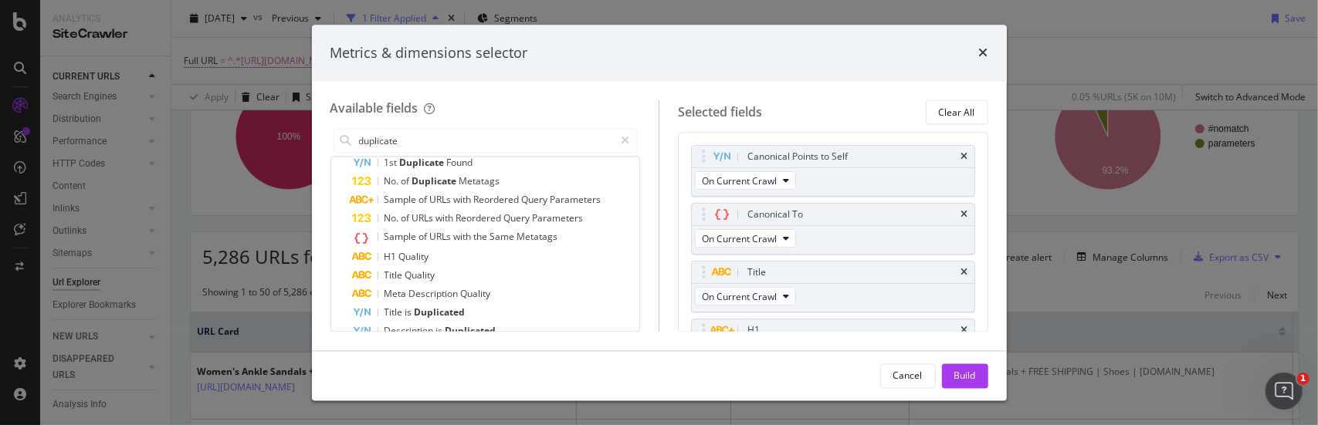
scroll to position [43, 0]
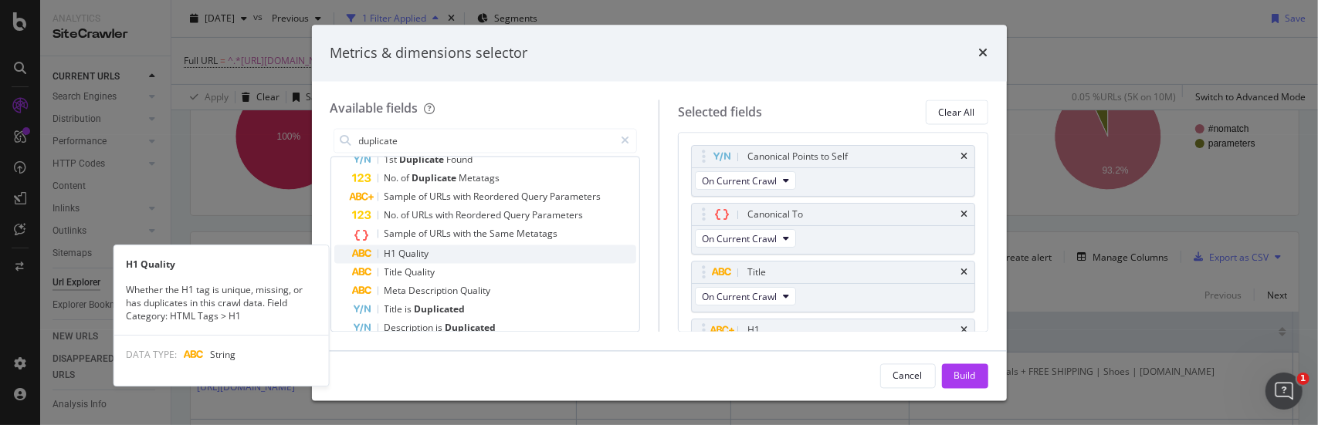
click at [435, 247] on div "H1 Quality" at bounding box center [495, 255] width 284 height 19
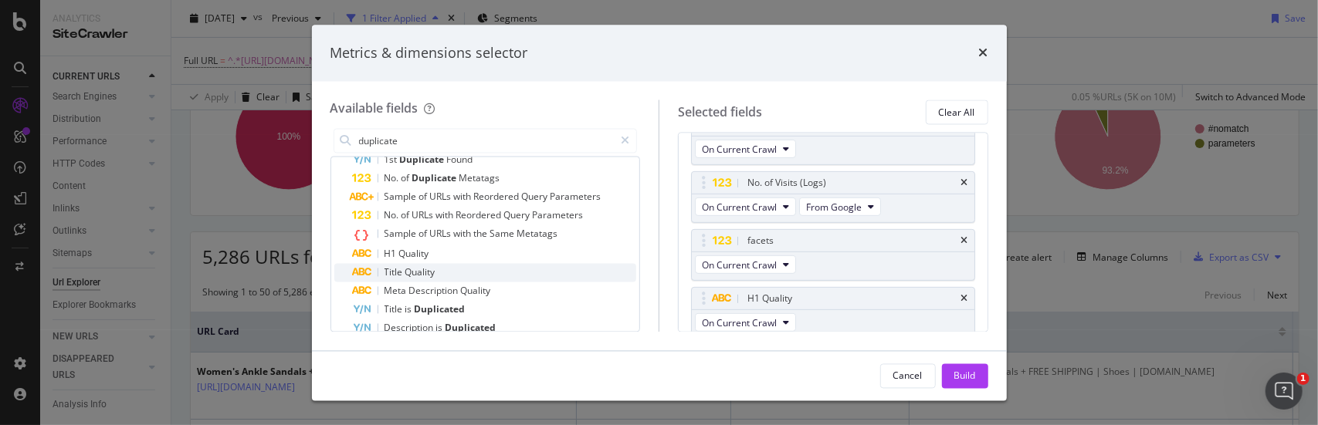
click at [430, 269] on span "Quality" at bounding box center [420, 272] width 30 height 13
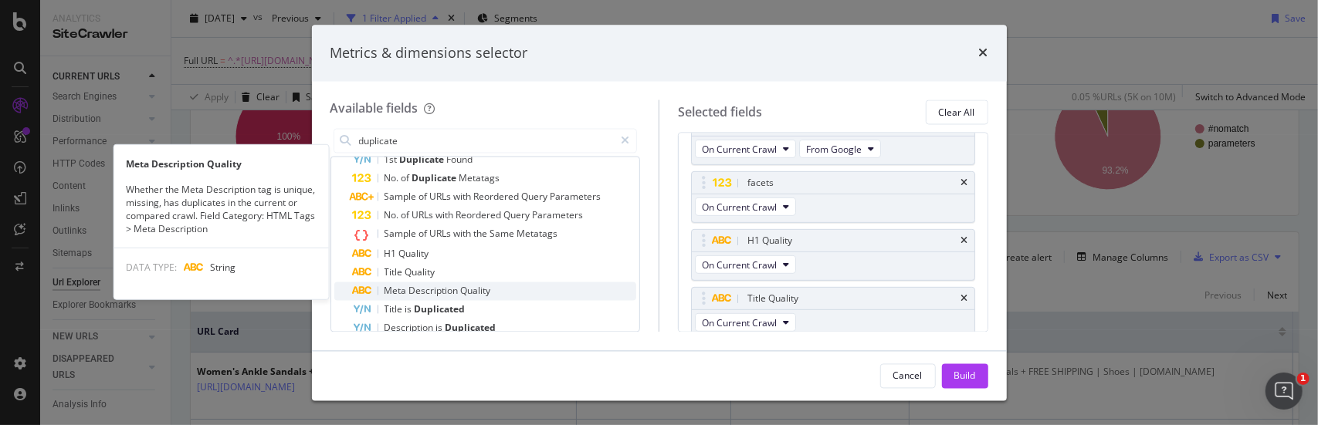
click at [438, 287] on span "Description" at bounding box center [435, 291] width 52 height 13
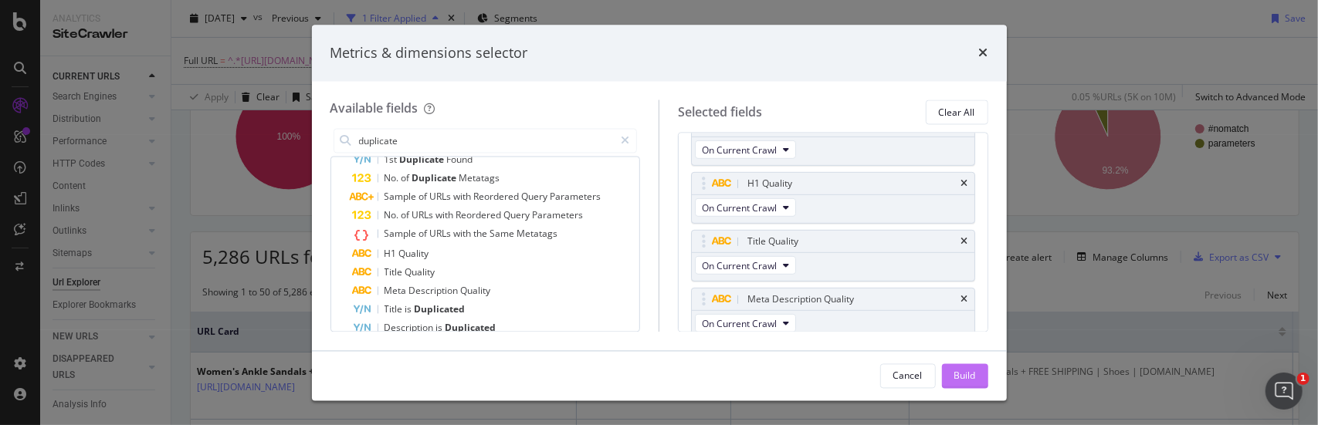
click at [967, 381] on div "Build" at bounding box center [965, 375] width 22 height 13
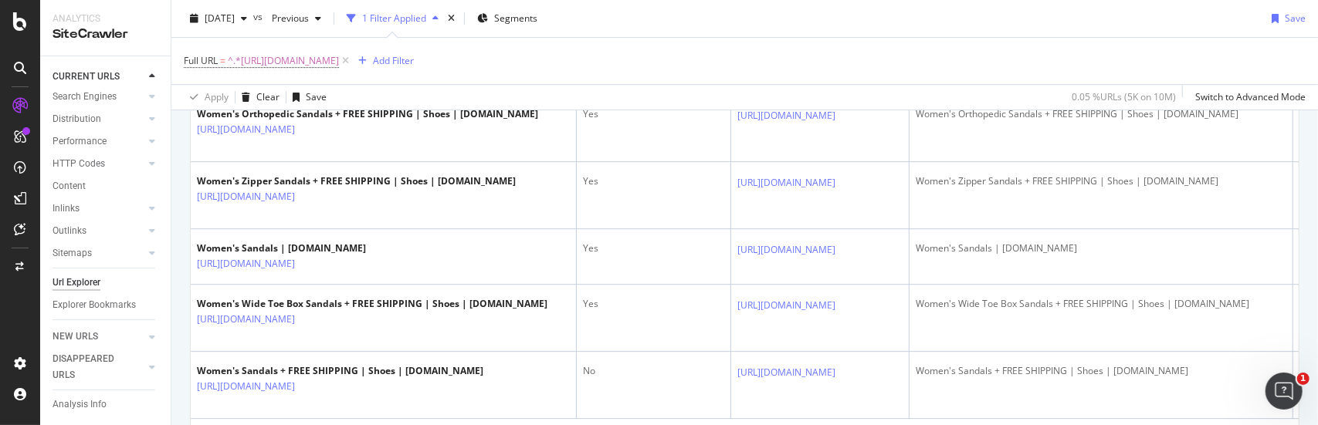
scroll to position [3474, 0]
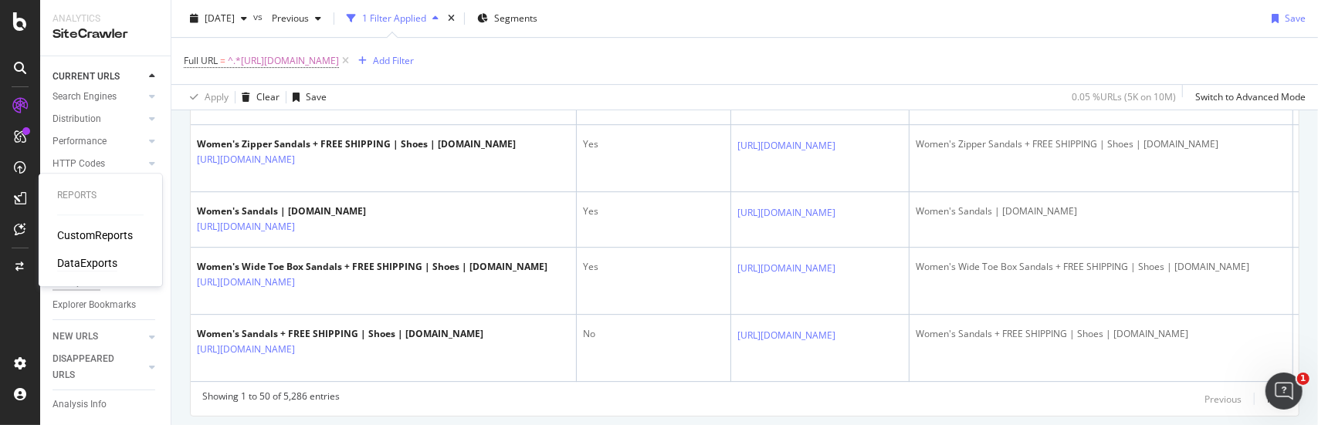
click at [75, 261] on div "DataExports" at bounding box center [87, 263] width 60 height 15
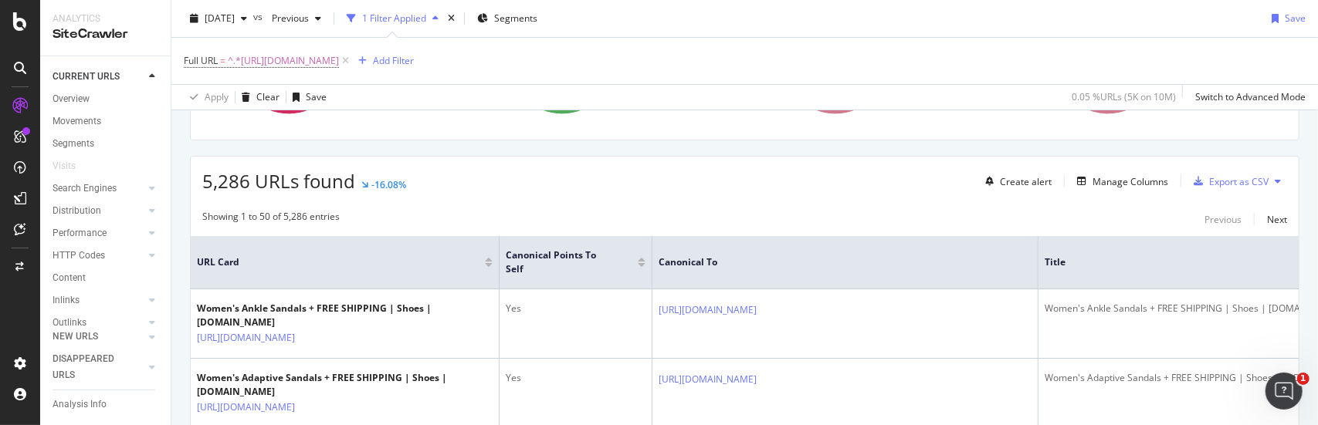
scroll to position [232, 0]
click at [1228, 178] on div "Export as CSV" at bounding box center [1238, 180] width 59 height 13
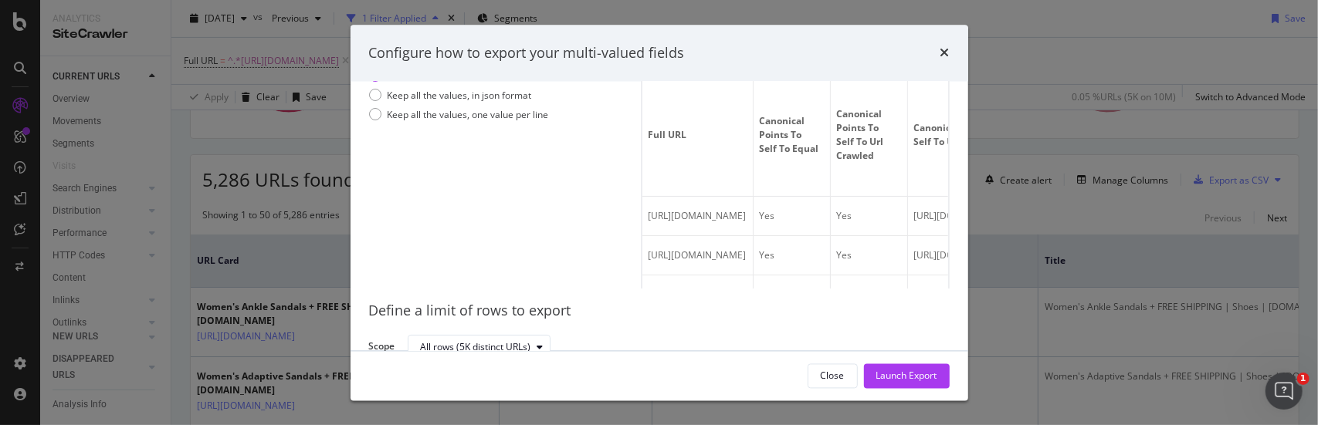
scroll to position [111, 0]
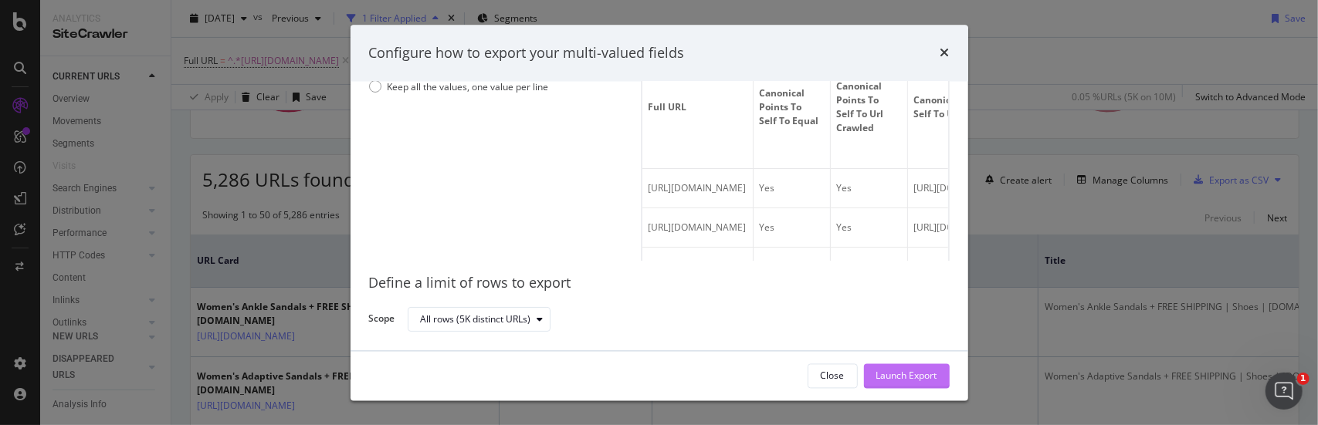
click at [899, 382] on div "Launch Export" at bounding box center [906, 375] width 61 height 13
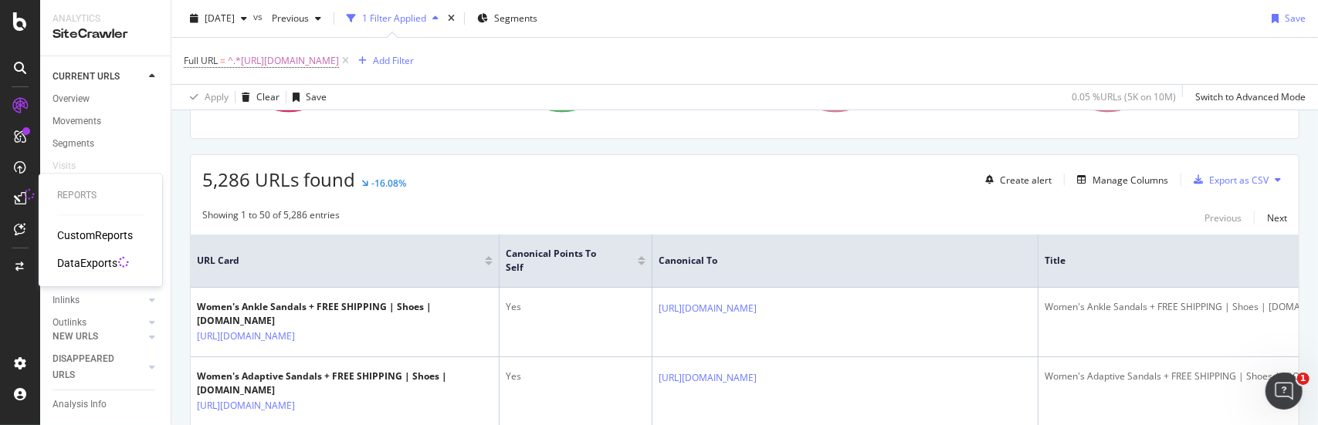
click at [86, 263] on div "DataExports" at bounding box center [87, 263] width 60 height 15
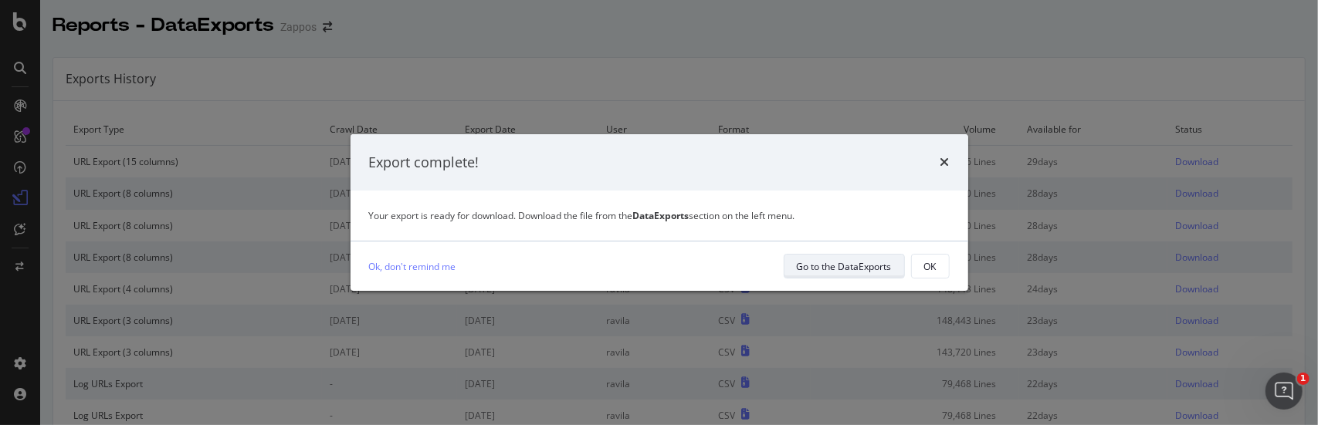
click at [869, 263] on div "Go to the DataExports" at bounding box center [844, 266] width 95 height 13
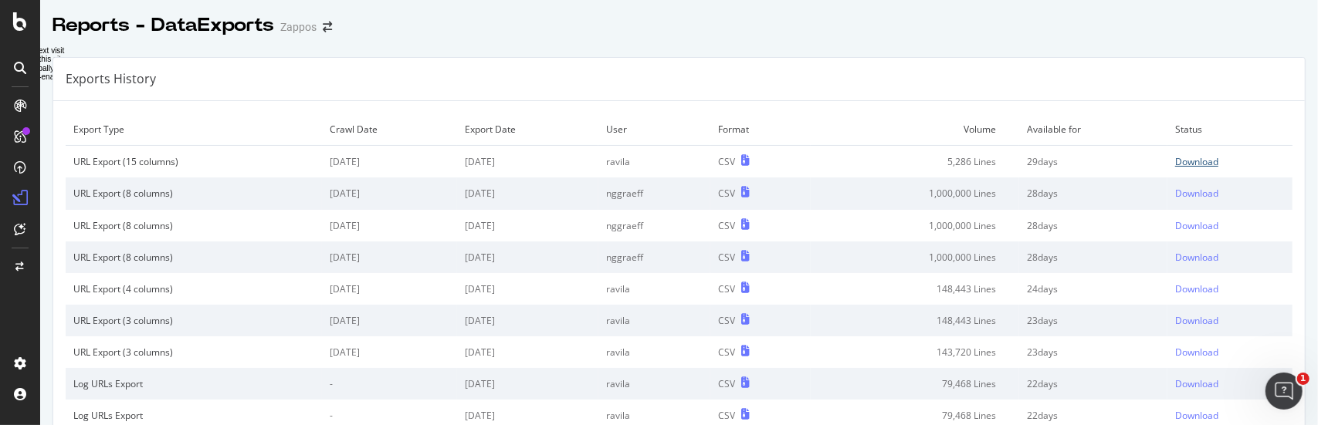
click at [1190, 160] on div "Download" at bounding box center [1196, 161] width 43 height 13
